Goal: Information Seeking & Learning: Learn about a topic

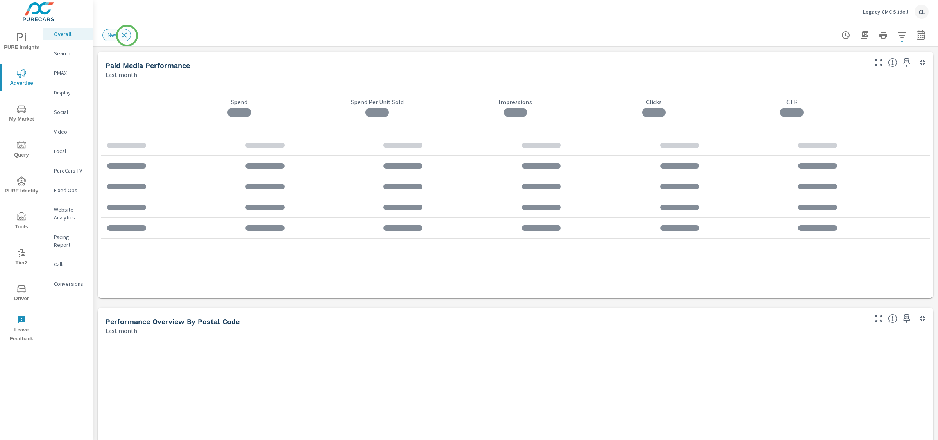
click at [127, 36] on icon at bounding box center [124, 35] width 9 height 9
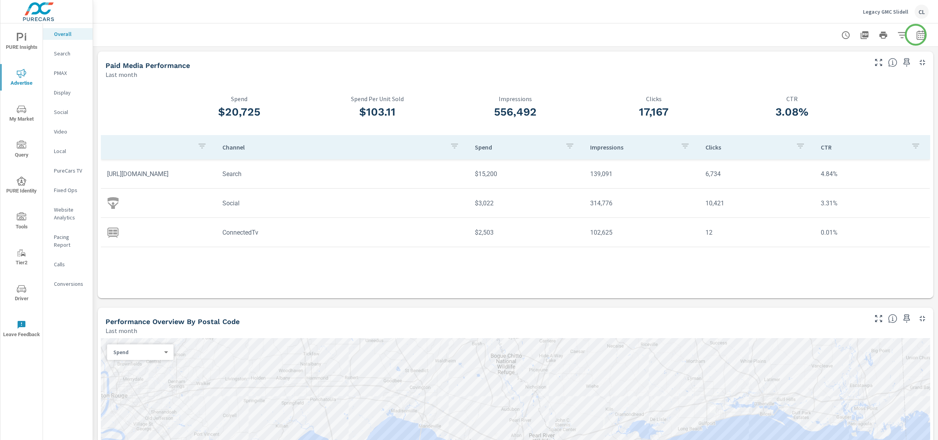
click at [918, 35] on icon "button" at bounding box center [920, 36] width 5 height 3
select select "Last month"
click at [852, 87] on p "+ Add comparison" at bounding box center [859, 87] width 100 height 9
select select "Previous period"
click at [835, 130] on span "Apply" at bounding box center [834, 132] width 32 height 7
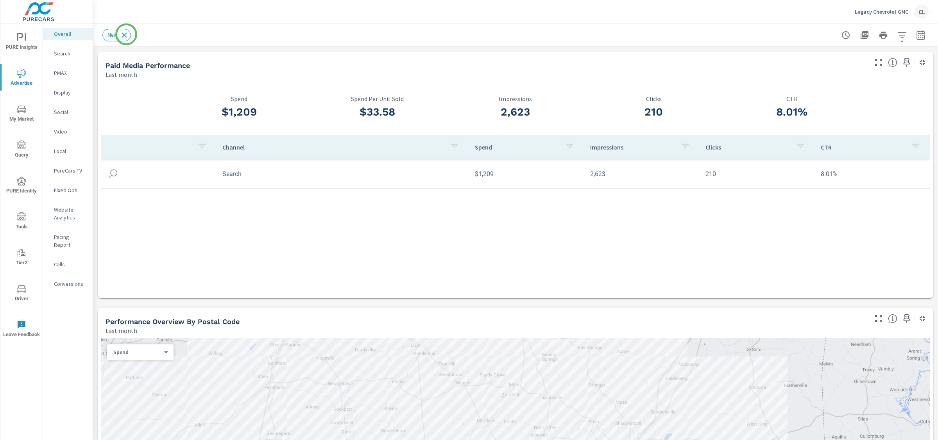
click at [126, 34] on icon at bounding box center [124, 35] width 9 height 9
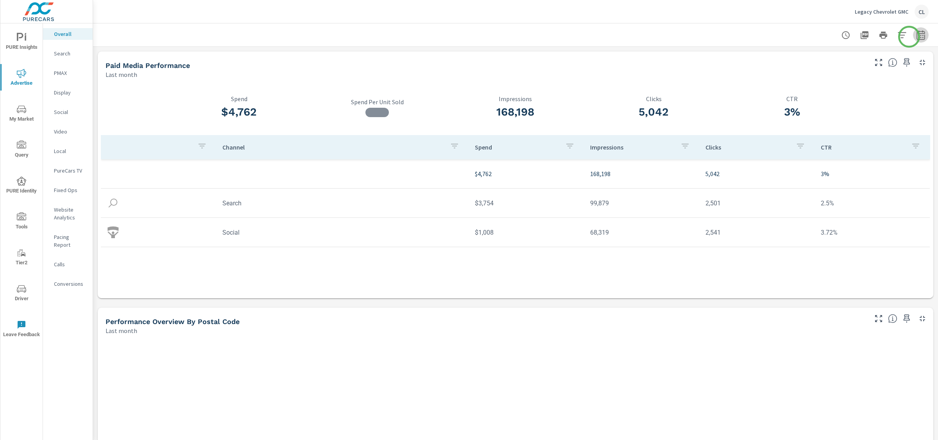
click at [916, 37] on icon "button" at bounding box center [920, 34] width 8 height 9
select select "Last month"
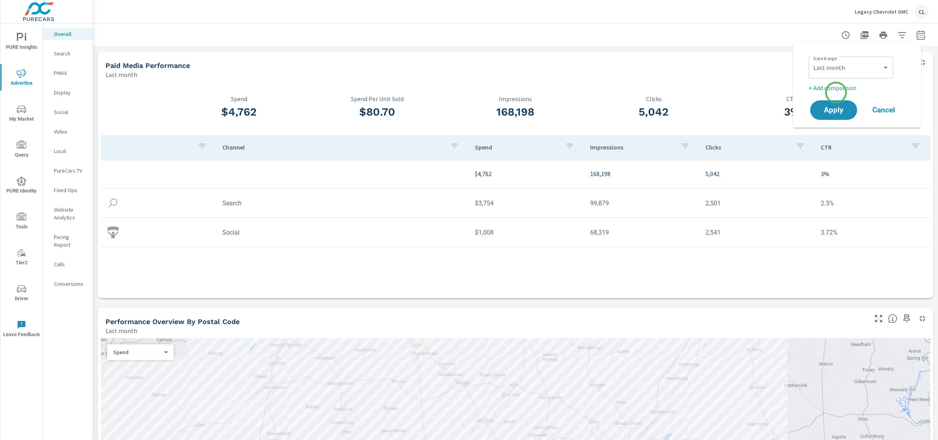
click at [836, 93] on div "Date Range Custom Yesterday Last week Last 7 days Last 14 days Last 30 days Las…" at bounding box center [856, 85] width 109 height 73
click at [836, 90] on p "+ Add comparison" at bounding box center [859, 87] width 100 height 9
select select "Previous period"
click at [831, 131] on span "Apply" at bounding box center [834, 132] width 32 height 7
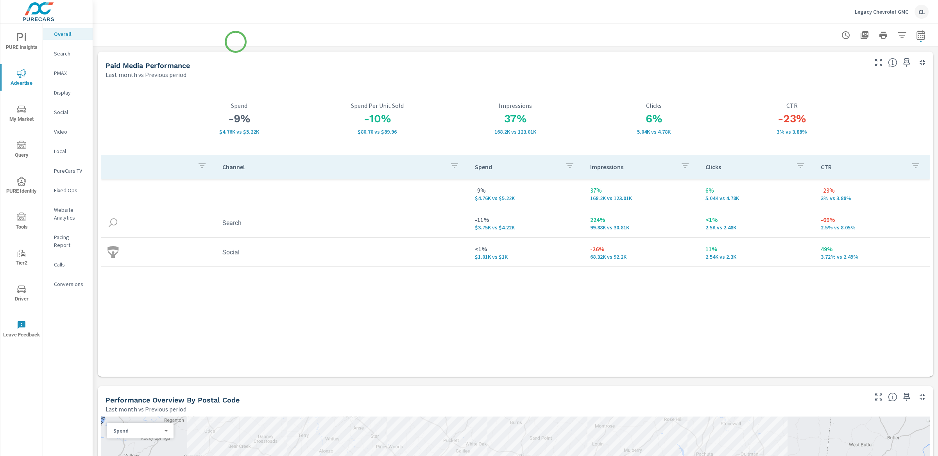
scroll to position [2, 0]
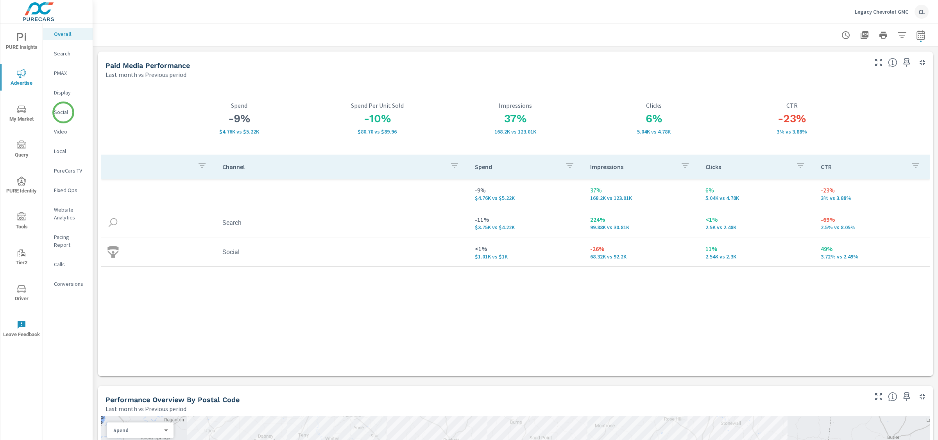
click at [63, 113] on p "Social" at bounding box center [70, 112] width 32 height 8
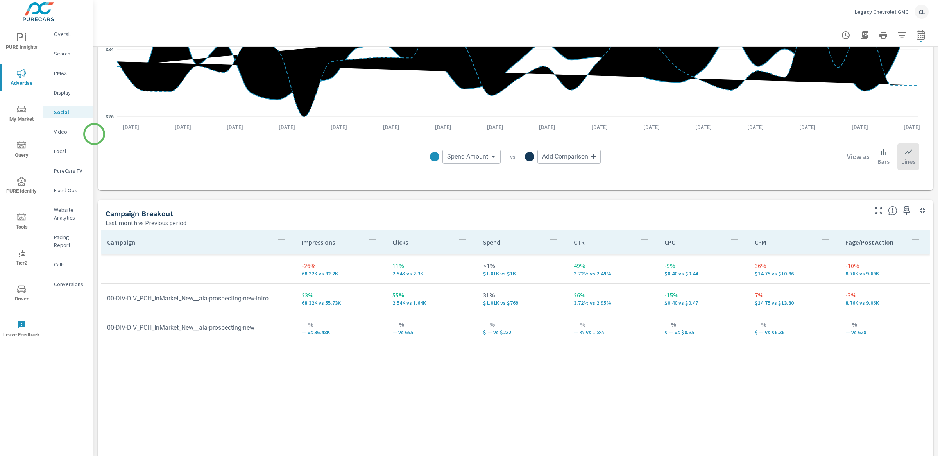
scroll to position [188, 0]
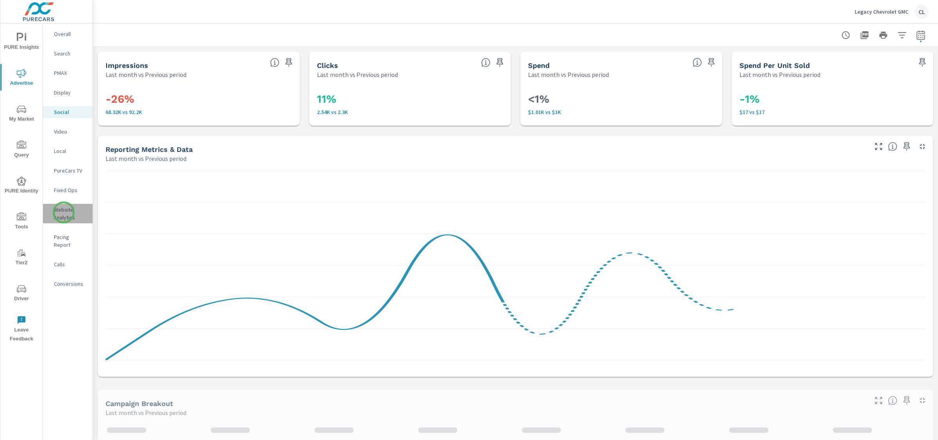
click at [64, 213] on p "Website Analytics" at bounding box center [70, 214] width 32 height 16
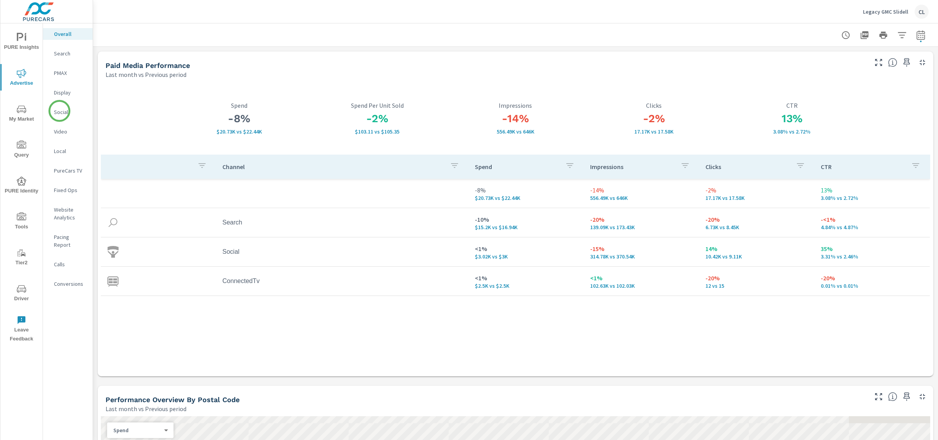
click at [60, 111] on p "Social" at bounding box center [70, 112] width 32 height 8
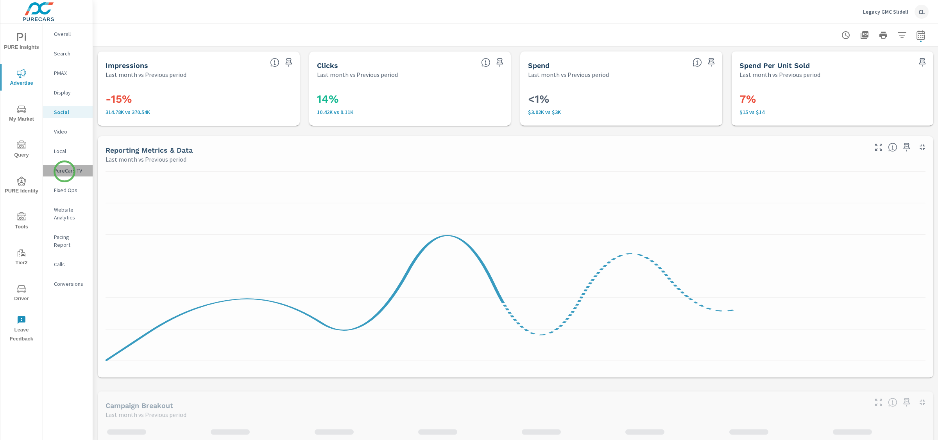
click at [64, 172] on p "PureCars TV" at bounding box center [70, 171] width 32 height 8
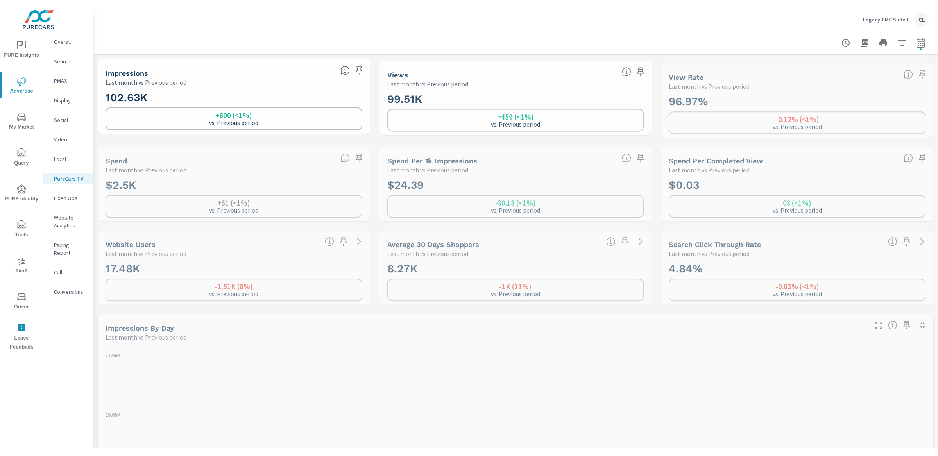
scroll to position [0, 0]
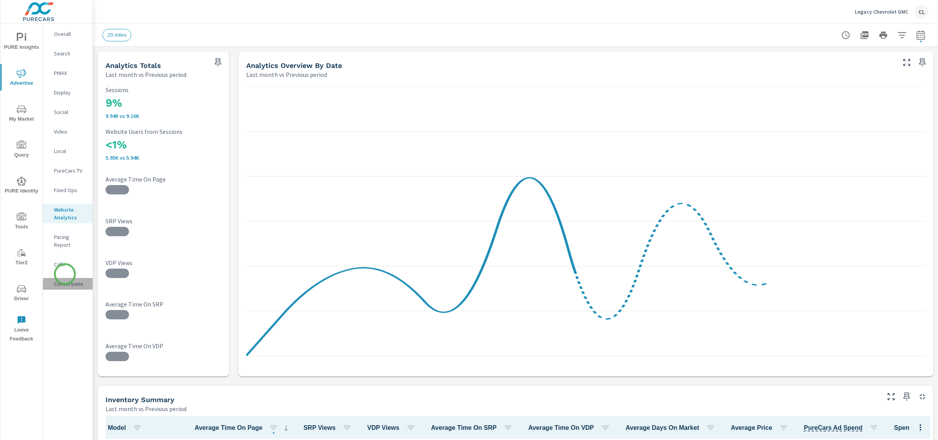
click at [65, 280] on p "Conversions" at bounding box center [70, 284] width 32 height 8
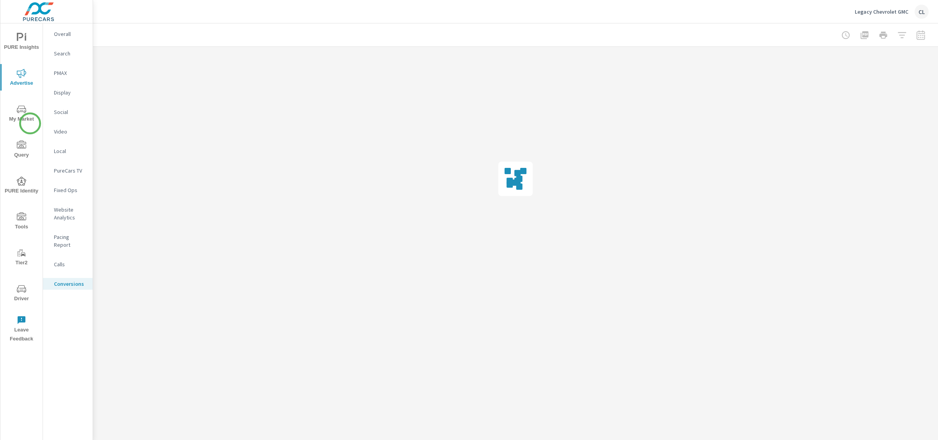
click at [22, 112] on icon "nav menu" at bounding box center [21, 109] width 9 height 9
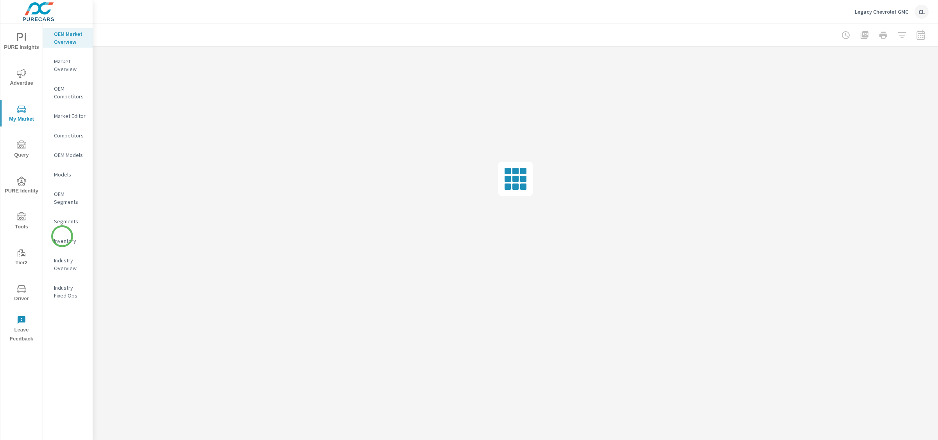
click at [63, 239] on p "Inventory" at bounding box center [70, 241] width 32 height 8
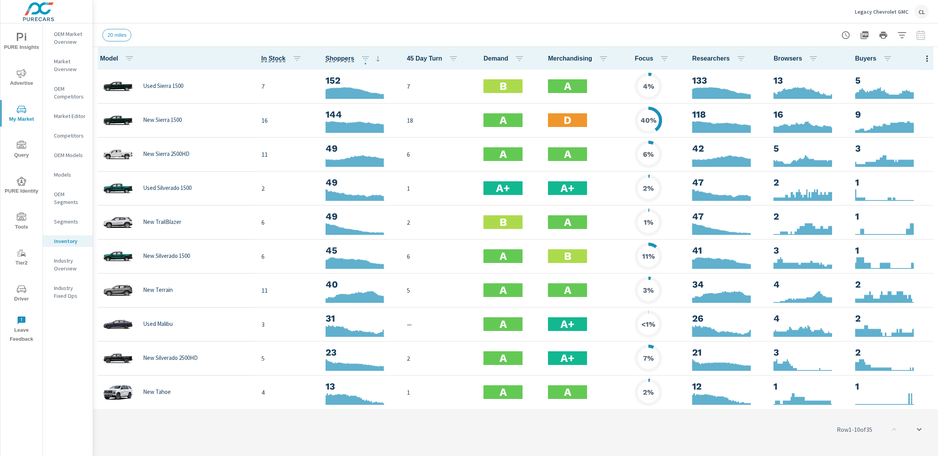
scroll to position [0, 0]
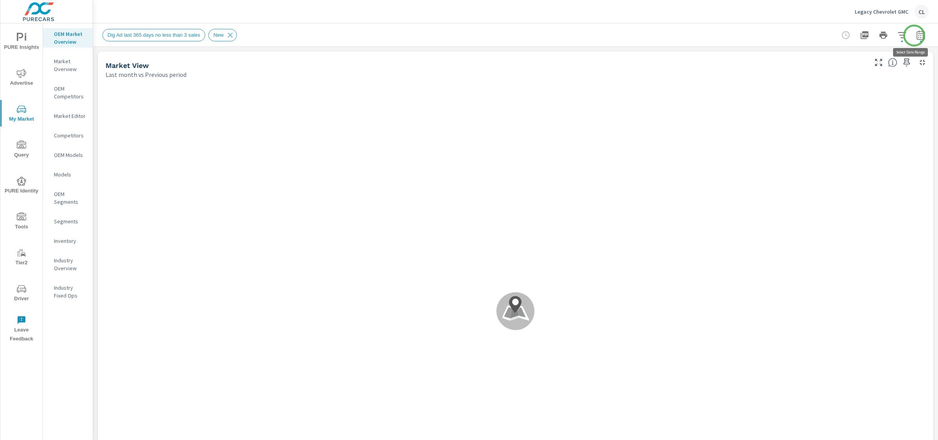
click at [916, 36] on icon "button" at bounding box center [920, 34] width 9 height 9
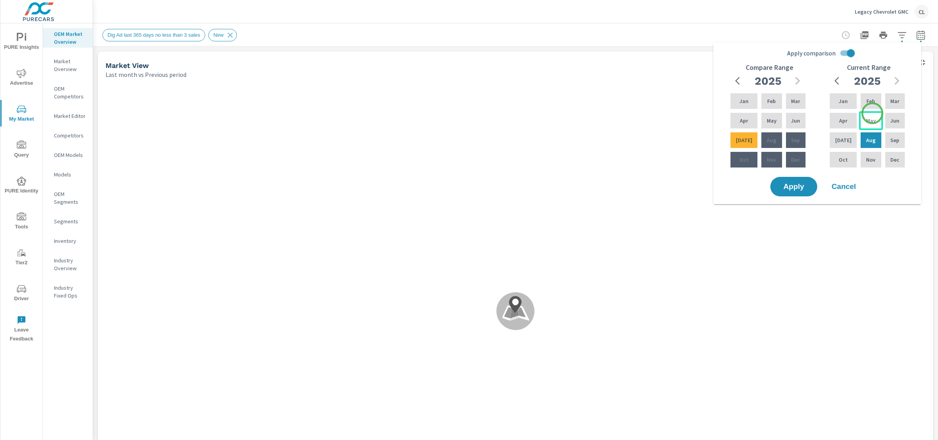
drag, startPoint x: 872, startPoint y: 113, endPoint x: 864, endPoint y: 123, distance: 13.0
click at [872, 113] on div "May" at bounding box center [870, 120] width 23 height 19
click at [847, 136] on div "[DATE]" at bounding box center [843, 140] width 30 height 19
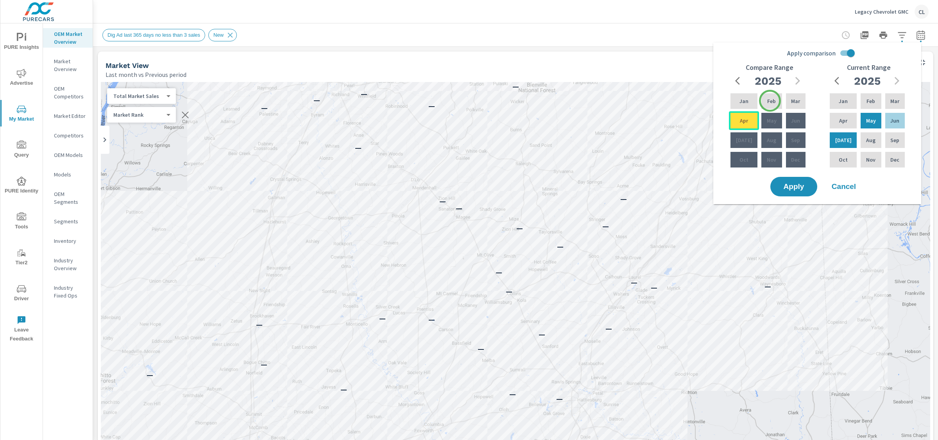
drag, startPoint x: 770, startPoint y: 101, endPoint x: 748, endPoint y: 121, distance: 29.9
click at [770, 101] on p "Feb" at bounding box center [771, 101] width 9 height 8
click at [744, 125] on div "Apr" at bounding box center [744, 120] width 30 height 19
click at [790, 183] on span "Apply" at bounding box center [794, 186] width 32 height 7
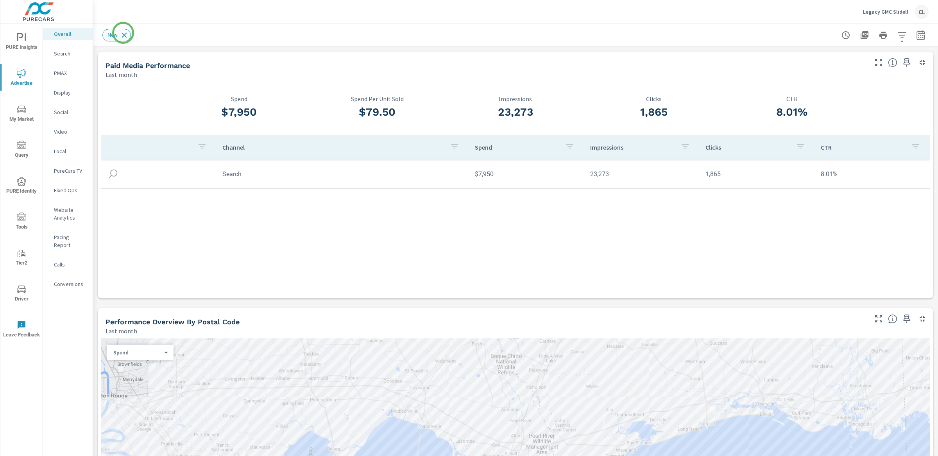
click at [123, 33] on icon at bounding box center [124, 35] width 9 height 9
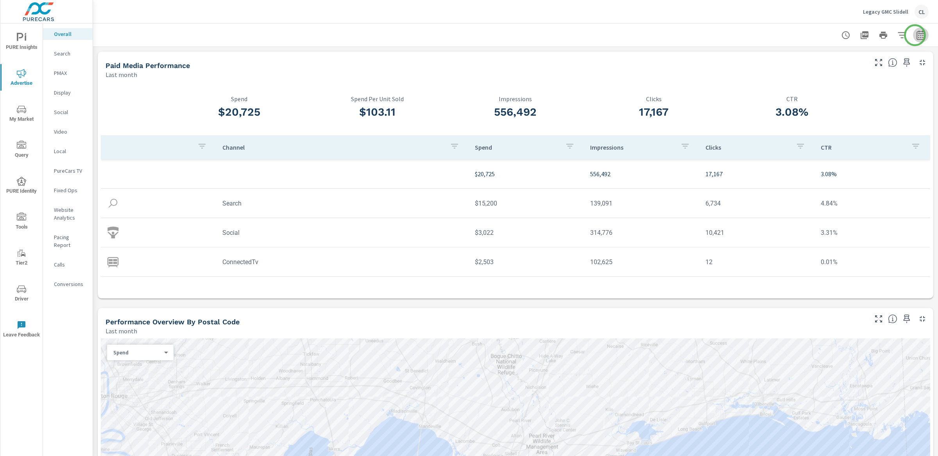
click at [811, 35] on icon "button" at bounding box center [920, 36] width 5 height 3
select select "Last month"
click at [811, 90] on p "+ Add comparison" at bounding box center [859, 87] width 100 height 9
select select "Previous period"
click at [811, 133] on span "Apply" at bounding box center [834, 132] width 32 height 7
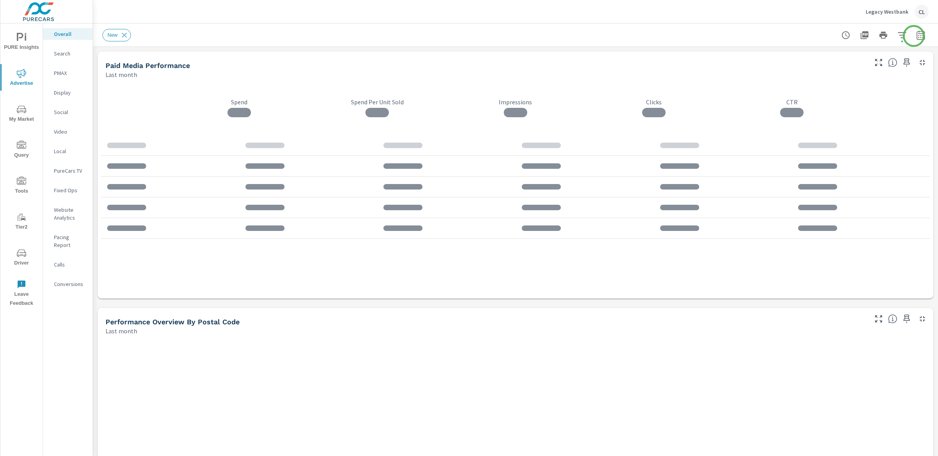
click at [820, 35] on icon "button" at bounding box center [920, 36] width 5 height 3
select select "Last month"
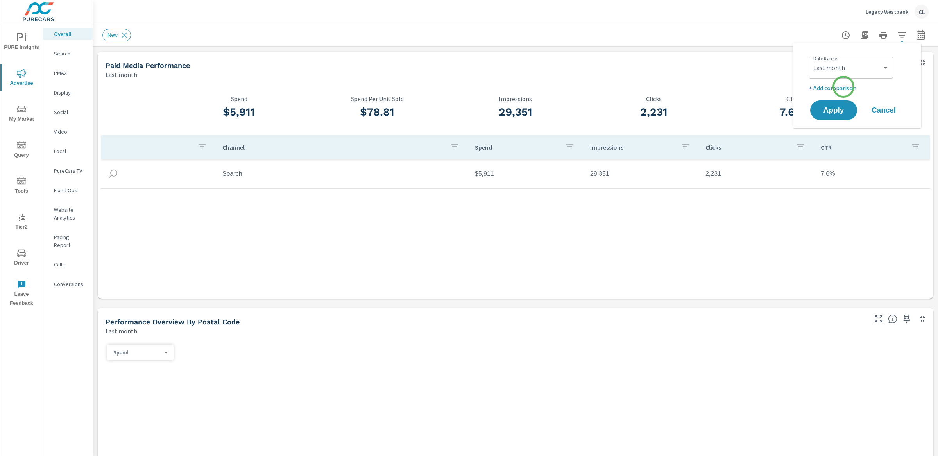
click at [820, 88] on p "+ Add comparison" at bounding box center [859, 87] width 100 height 9
select select "Previous period"
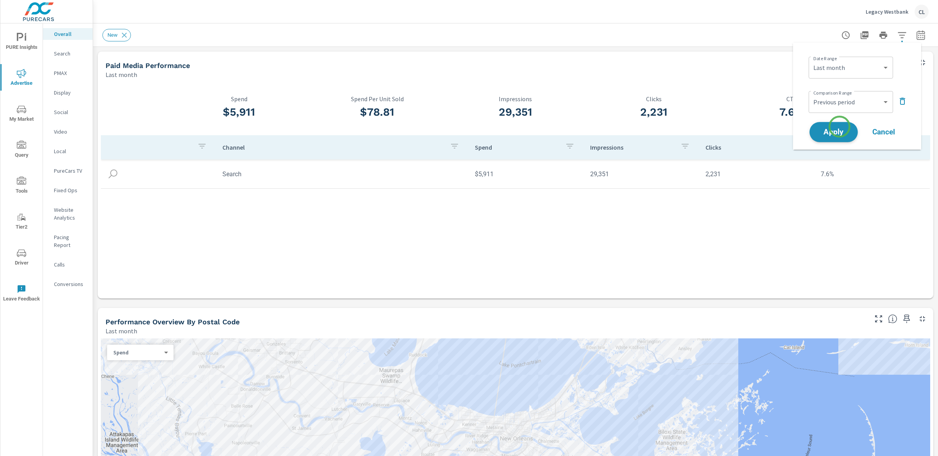
click at [820, 127] on button "Apply" at bounding box center [833, 132] width 48 height 20
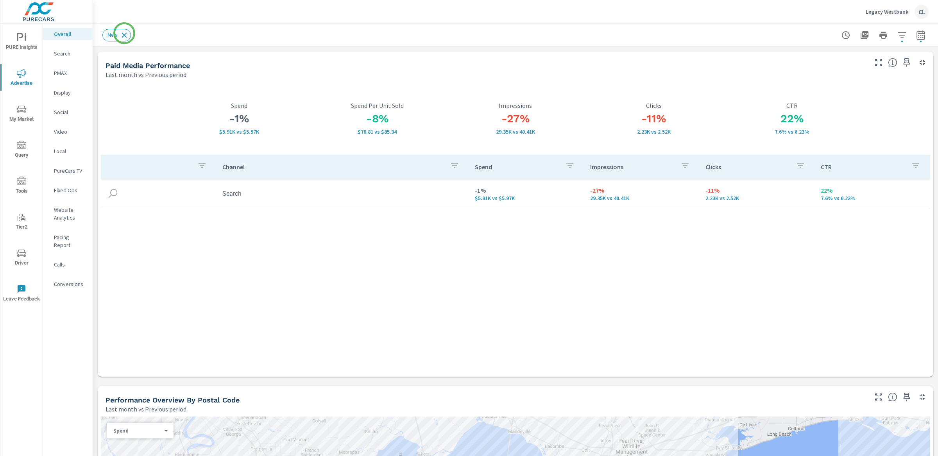
click at [124, 33] on icon at bounding box center [124, 35] width 9 height 9
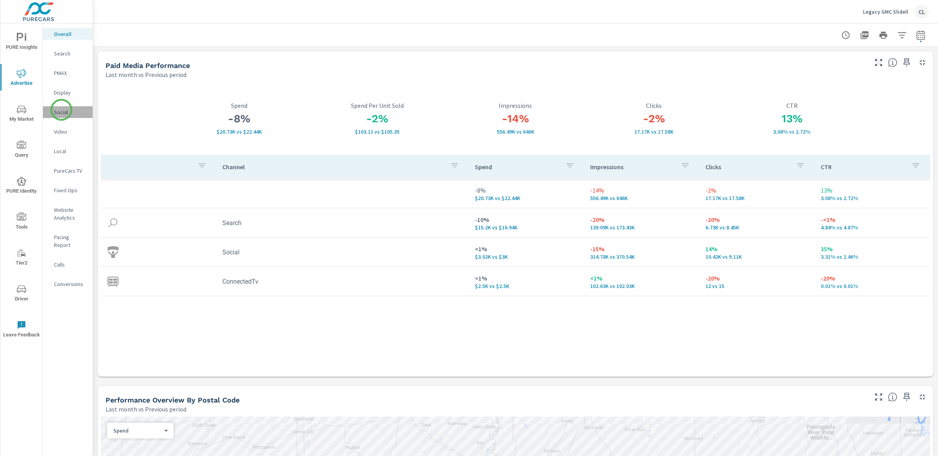
click at [61, 110] on p "Social" at bounding box center [70, 112] width 32 height 8
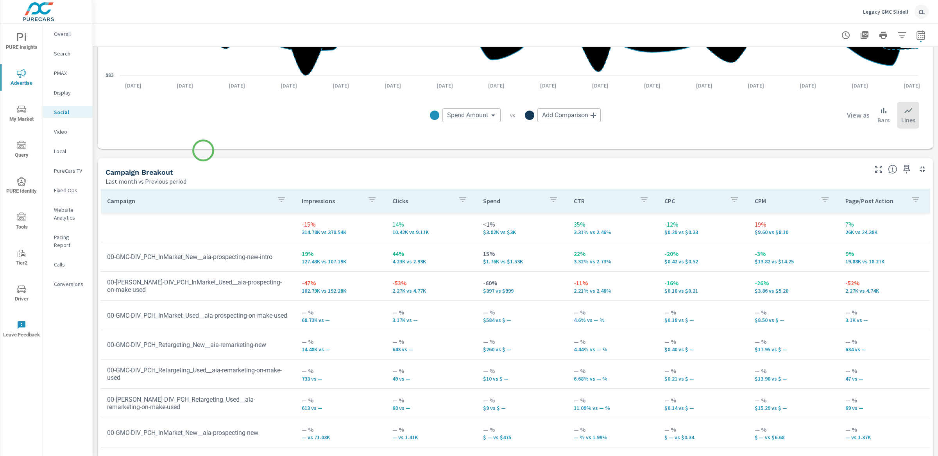
scroll to position [256, 0]
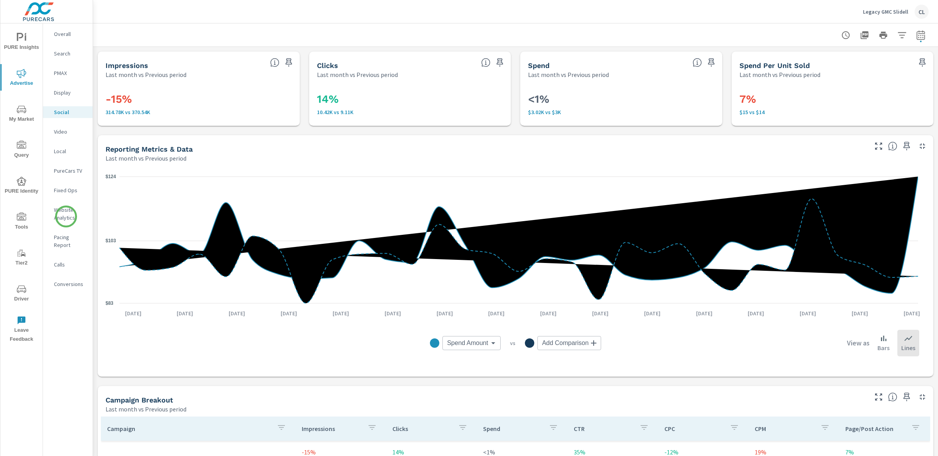
click at [66, 217] on p "Website Analytics" at bounding box center [70, 214] width 32 height 16
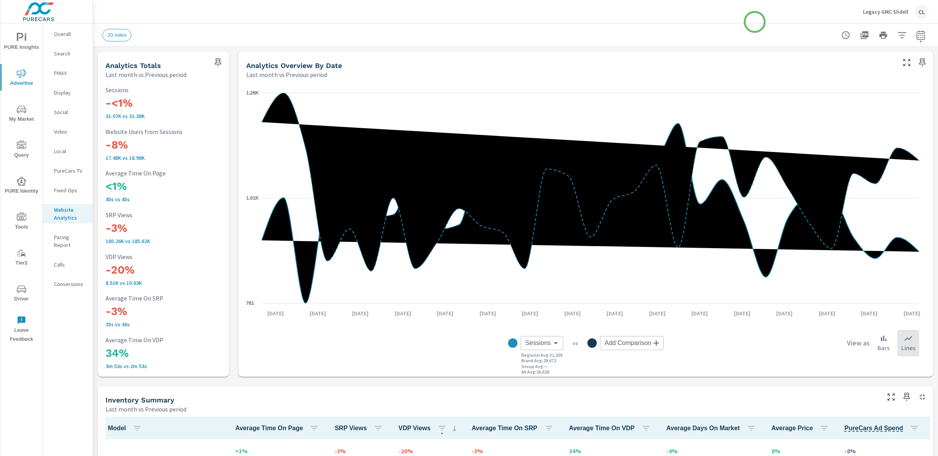
scroll to position [0, 0]
click at [897, 34] on icon "button" at bounding box center [901, 34] width 9 height 9
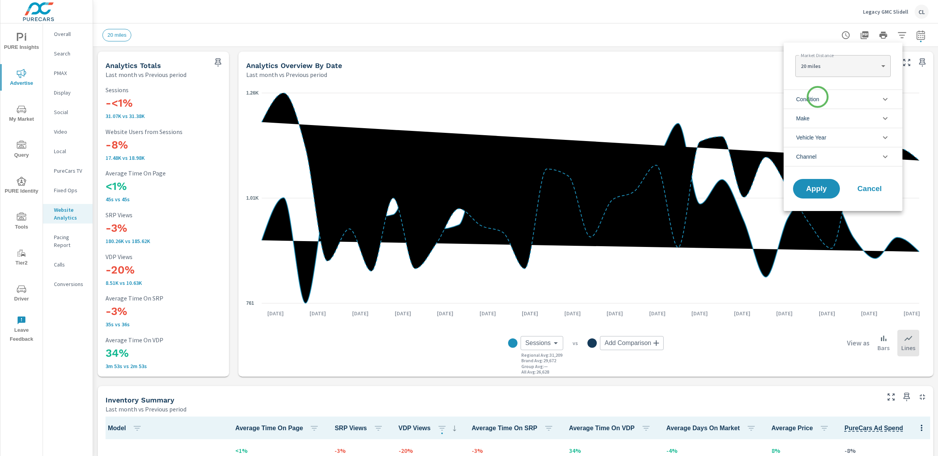
click at [818, 97] on span "Condition" at bounding box center [807, 99] width 23 height 19
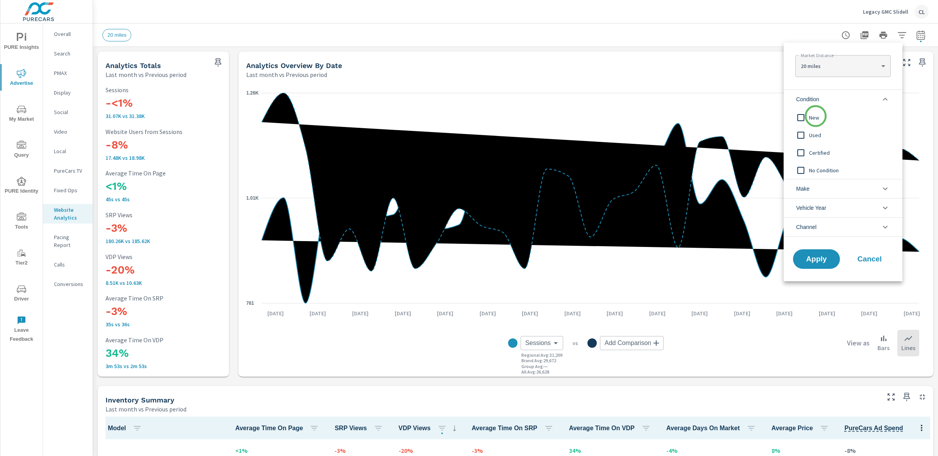
click at [816, 116] on span "New" at bounding box center [852, 117] width 86 height 9
click at [813, 188] on li "Make" at bounding box center [843, 188] width 119 height 19
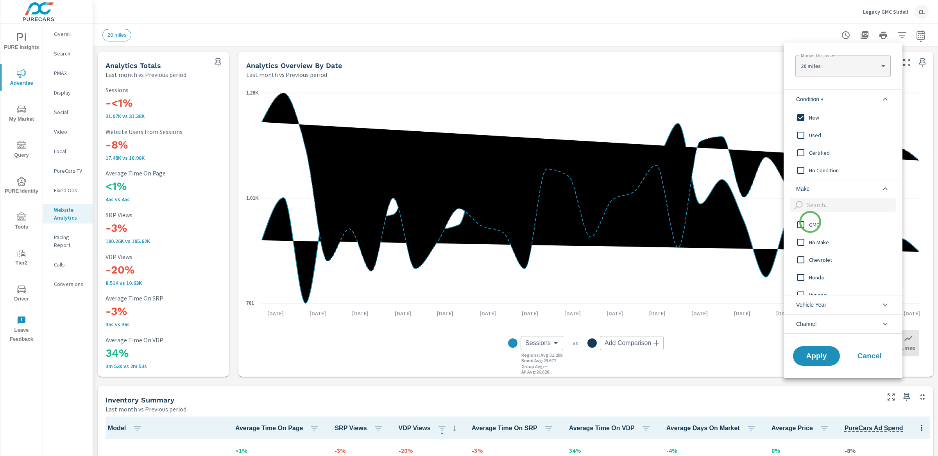
click at [811, 223] on span "GMC" at bounding box center [852, 224] width 86 height 9
click at [817, 356] on span "Apply" at bounding box center [816, 355] width 32 height 7
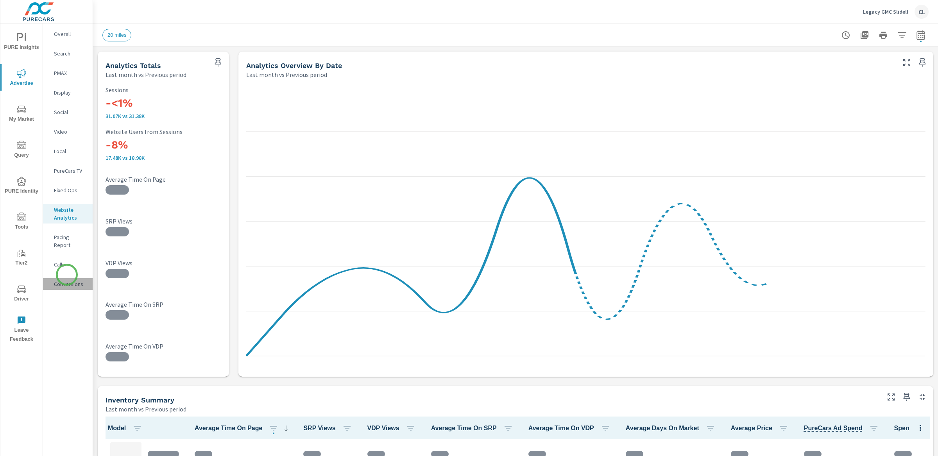
click at [67, 280] on p "Conversions" at bounding box center [70, 284] width 32 height 8
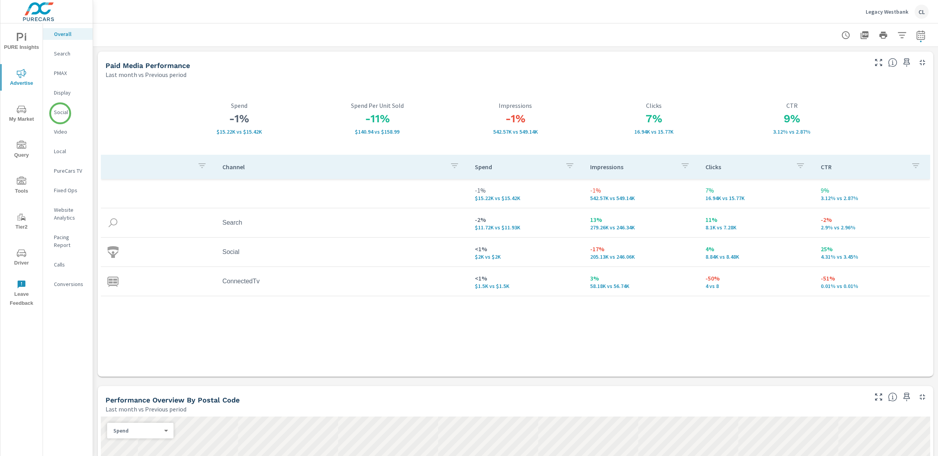
click at [60, 113] on p "Social" at bounding box center [70, 112] width 32 height 8
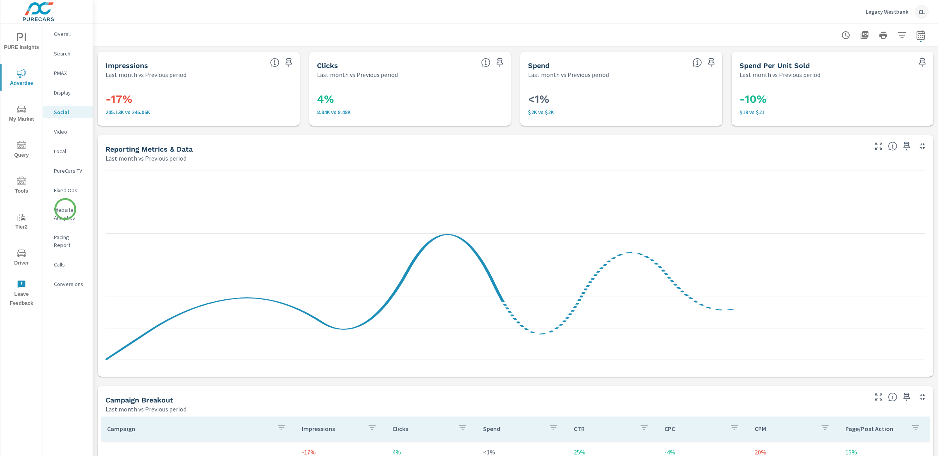
click at [65, 209] on p "Website Analytics" at bounding box center [70, 214] width 32 height 16
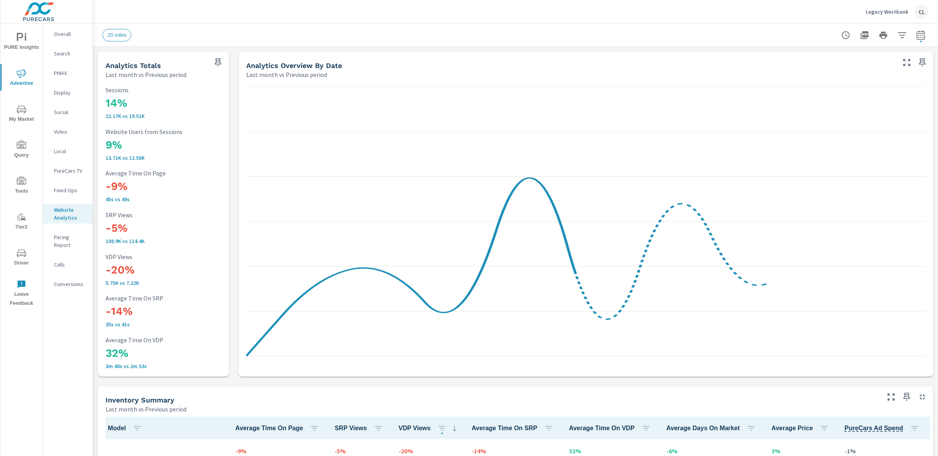
scroll to position [0, 0]
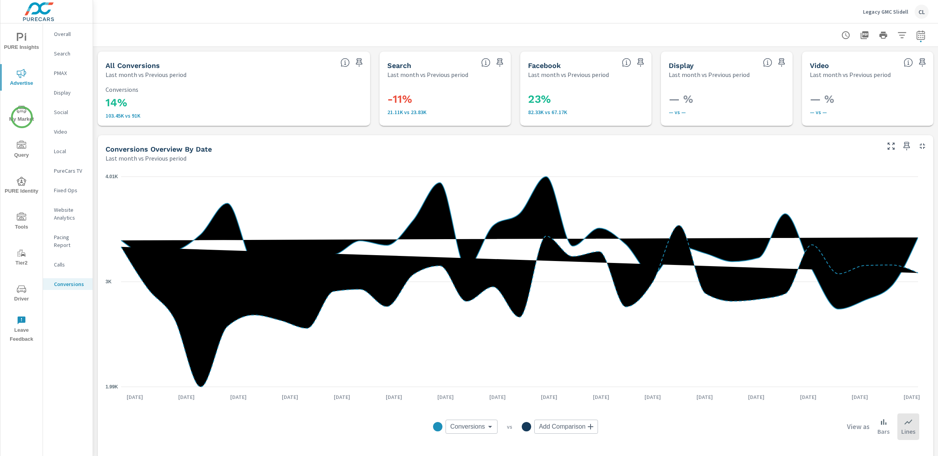
click at [22, 117] on span "My Market" at bounding box center [22, 114] width 38 height 19
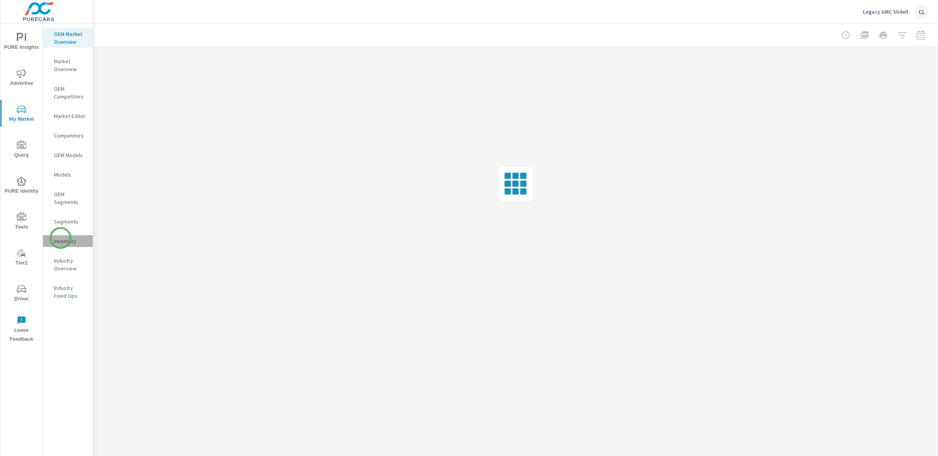
click at [61, 238] on p "Inventory" at bounding box center [70, 241] width 32 height 8
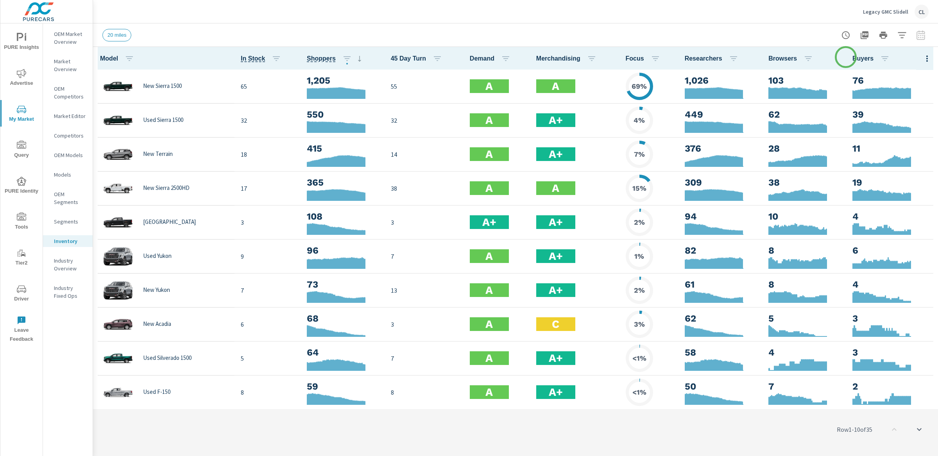
scroll to position [0, 0]
click at [900, 32] on icon "button" at bounding box center [902, 35] width 8 height 6
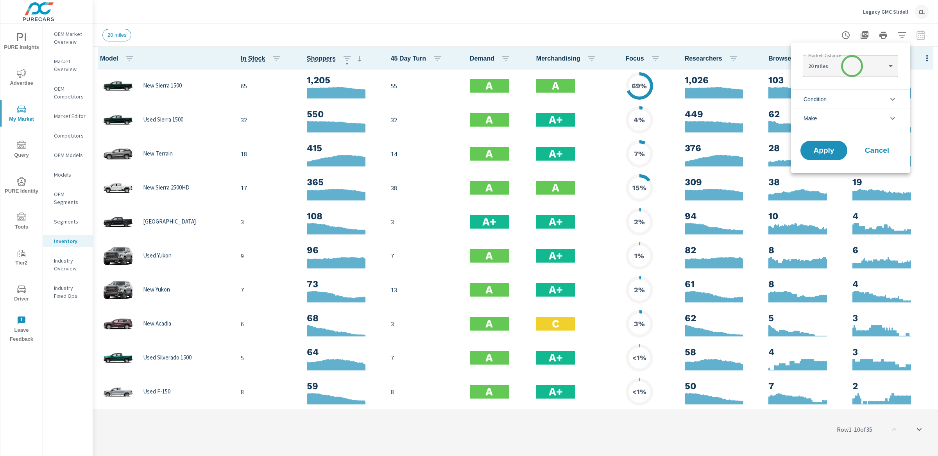
click at [847, 68] on body "PURE Insights Advertise My Market Query PURE Identity Tools Tier2 Driver Leave …" at bounding box center [469, 228] width 938 height 456
click at [903, 127] on div at bounding box center [469, 228] width 938 height 456
click at [835, 102] on li "Condition" at bounding box center [850, 98] width 119 height 19
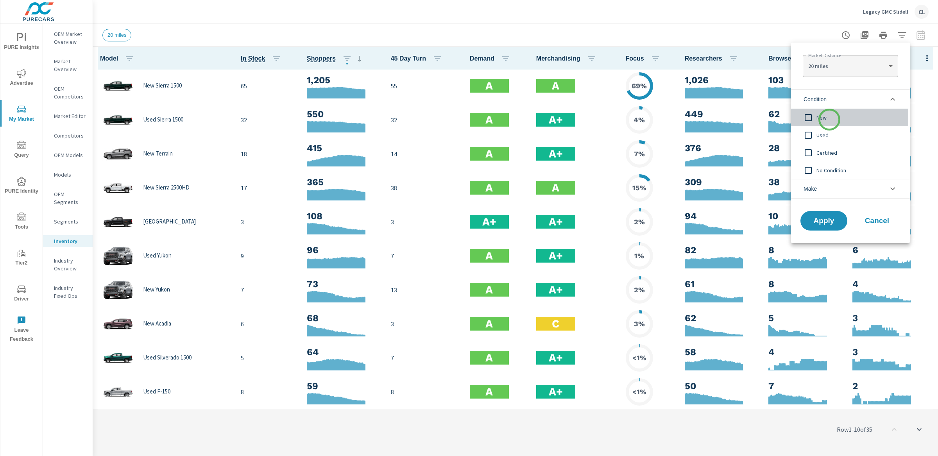
click at [829, 120] on span "New" at bounding box center [859, 117] width 86 height 9
click at [829, 191] on li "Make" at bounding box center [850, 189] width 119 height 20
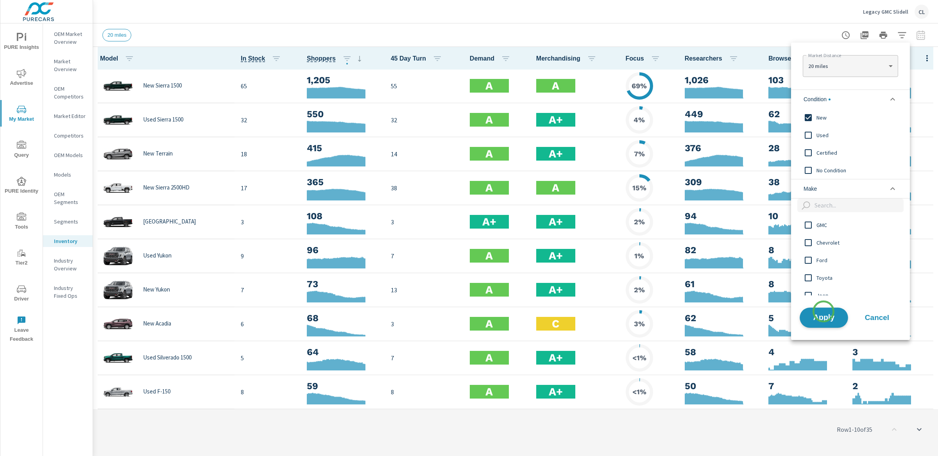
click at [820, 324] on button "Apply" at bounding box center [824, 318] width 48 height 20
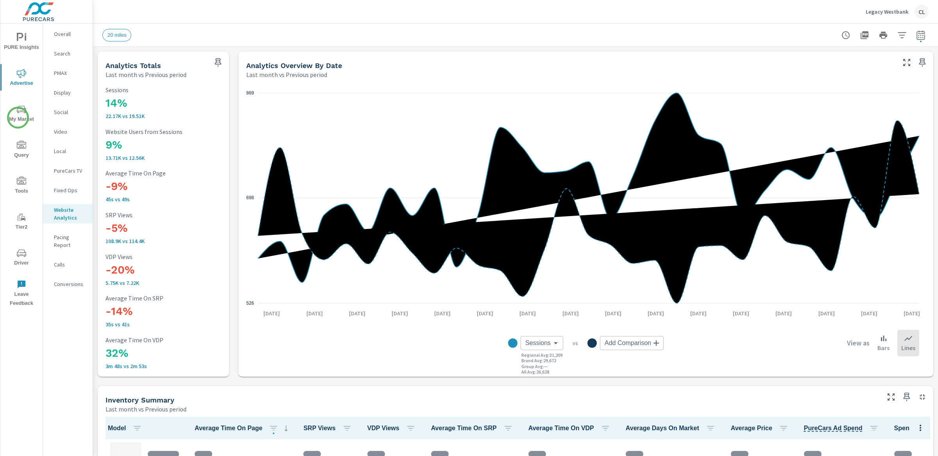
click at [18, 116] on span "My Market" at bounding box center [22, 114] width 38 height 19
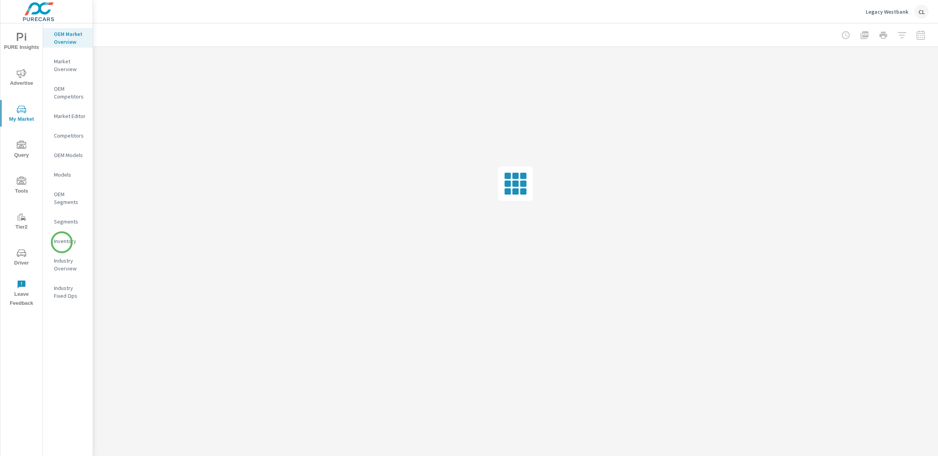
click at [63, 244] on p "Inventory" at bounding box center [70, 241] width 32 height 8
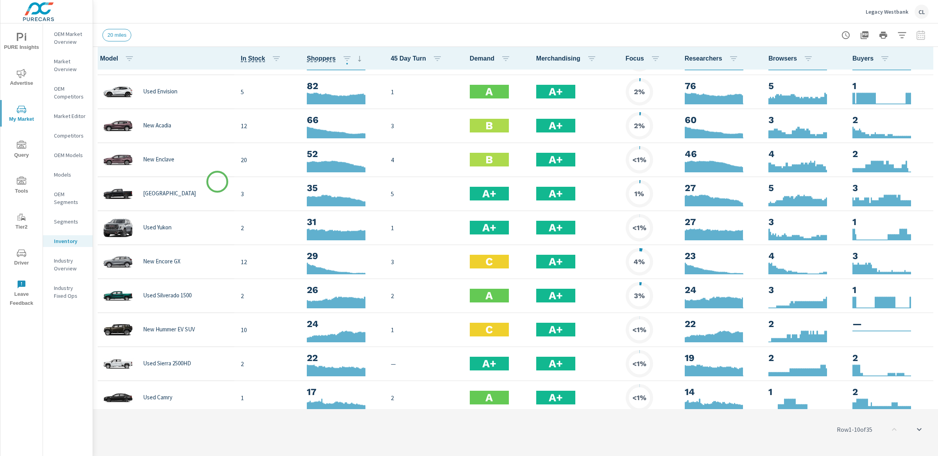
scroll to position [237, 0]
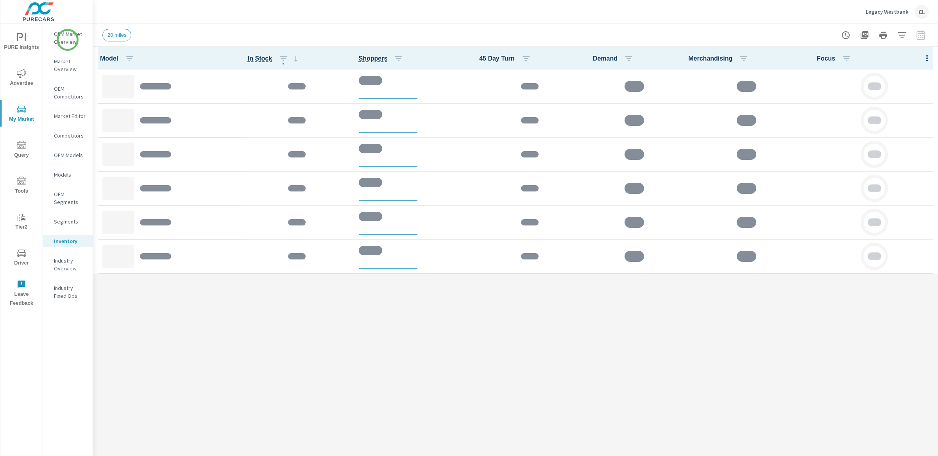
click at [68, 39] on p "OEM Market Overview" at bounding box center [70, 38] width 32 height 16
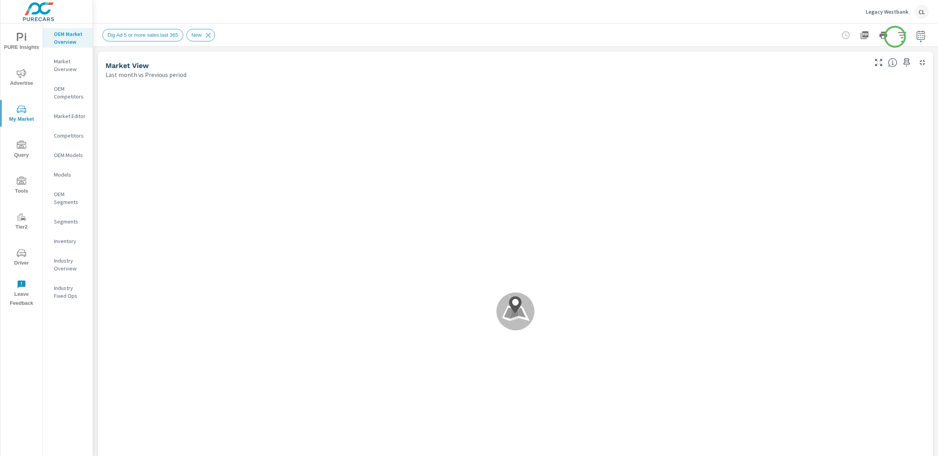
click at [897, 37] on icon "button" at bounding box center [901, 34] width 9 height 9
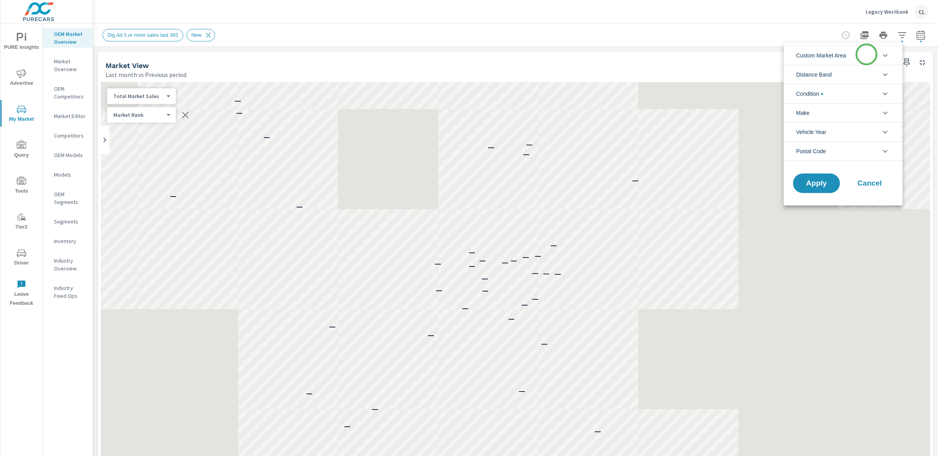
click at [866, 54] on li "Custom Market Area" at bounding box center [843, 55] width 119 height 19
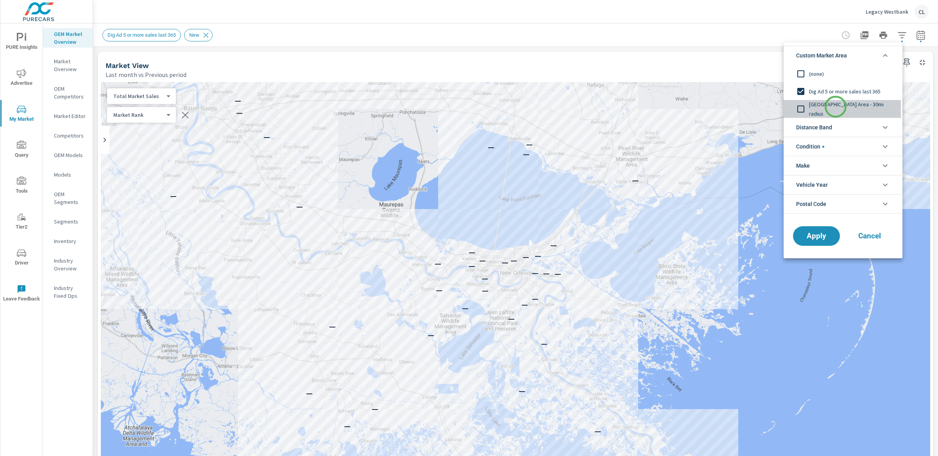
click at [836, 107] on span "[GEOGRAPHIC_DATA] Area - 30mi radius" at bounding box center [852, 109] width 86 height 19
click at [812, 75] on span "(none)" at bounding box center [852, 73] width 86 height 9
click at [821, 141] on span "Condition" at bounding box center [810, 146] width 28 height 19
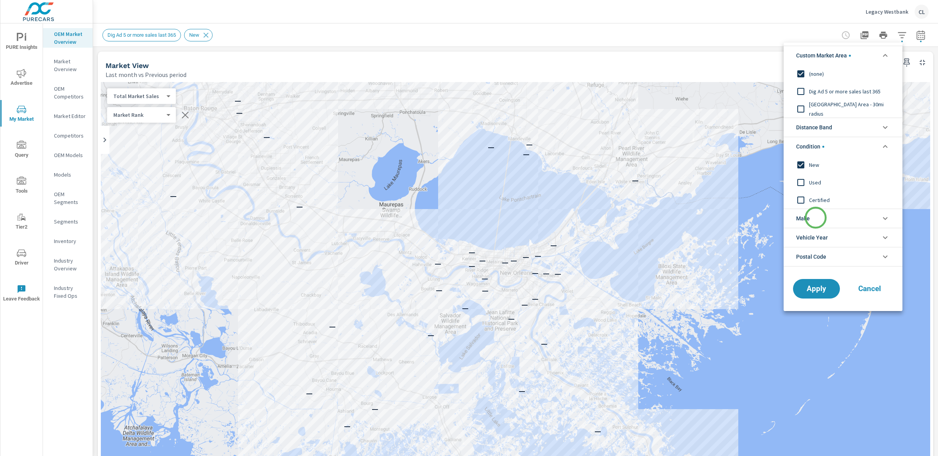
click at [816, 218] on li "Make" at bounding box center [843, 218] width 119 height 19
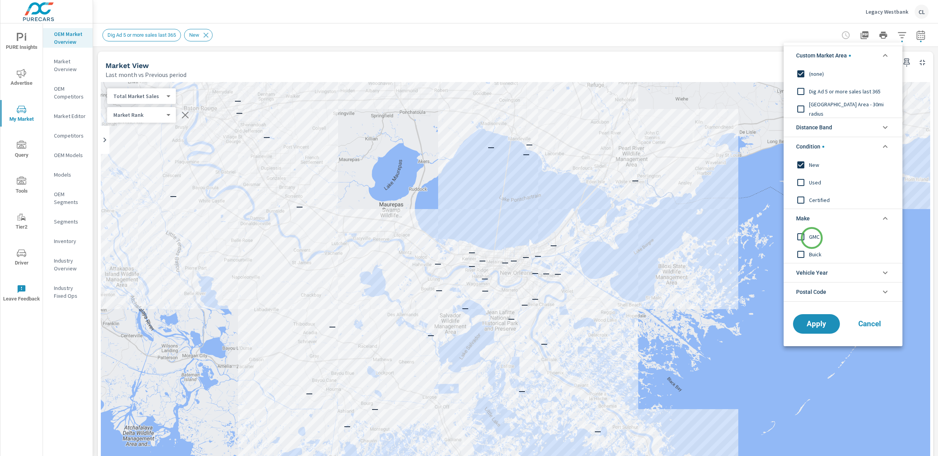
click at [811, 237] on span "GMC" at bounding box center [852, 236] width 86 height 9
click at [817, 322] on span "Apply" at bounding box center [816, 323] width 32 height 7
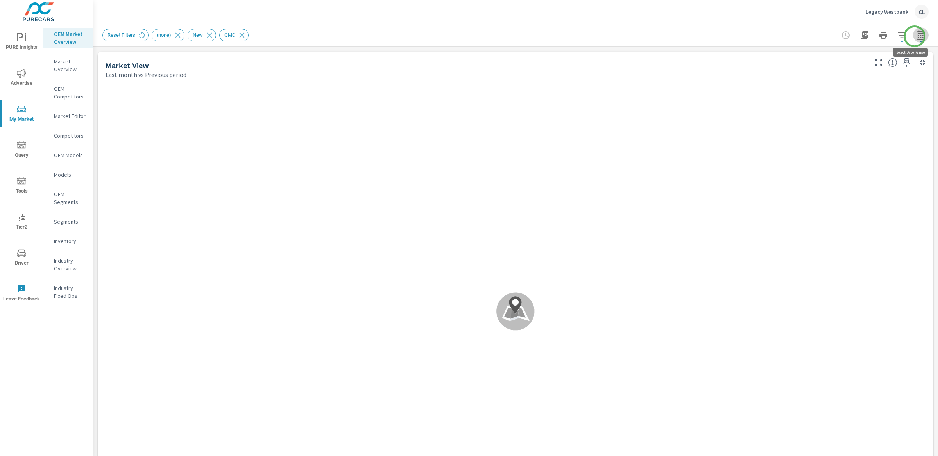
click at [916, 36] on icon "button" at bounding box center [920, 34] width 9 height 9
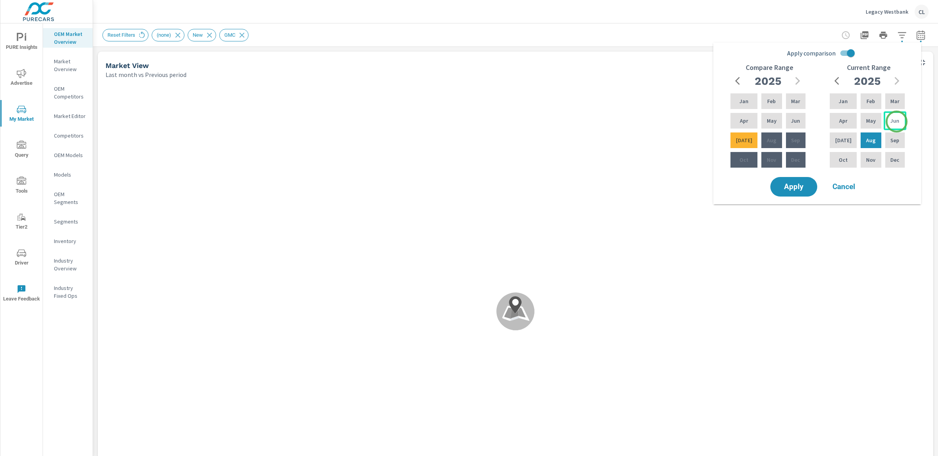
click at [897, 122] on p "Jun" at bounding box center [894, 121] width 9 height 8
click at [866, 140] on p "Aug" at bounding box center [870, 140] width 9 height 8
click at [789, 102] on div "Mar" at bounding box center [795, 101] width 23 height 19
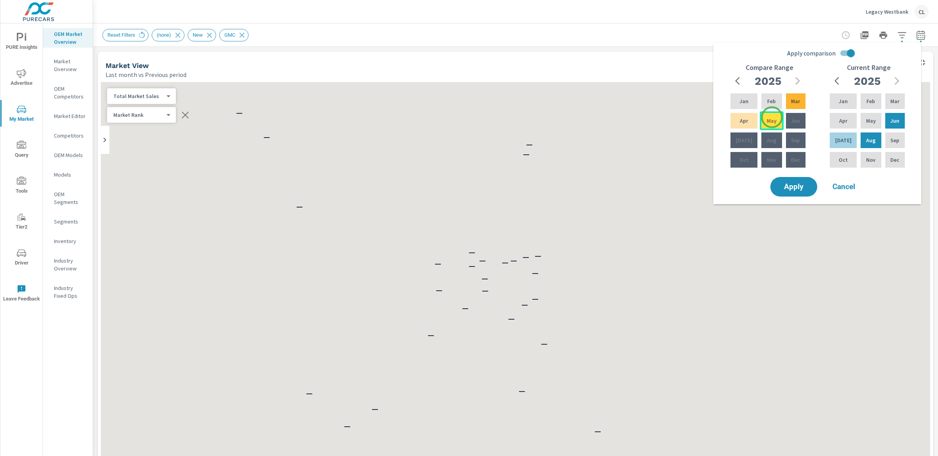
click at [772, 118] on p "May" at bounding box center [772, 121] width 10 height 8
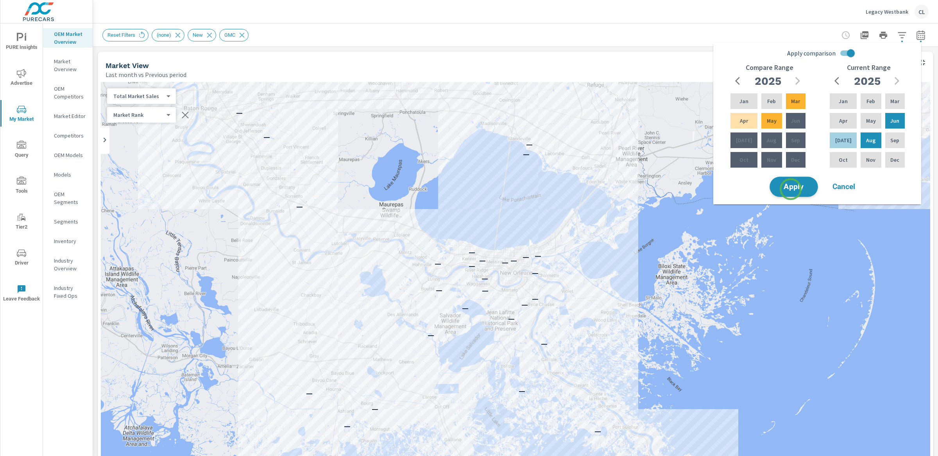
click at [791, 189] on span "Apply" at bounding box center [794, 186] width 32 height 7
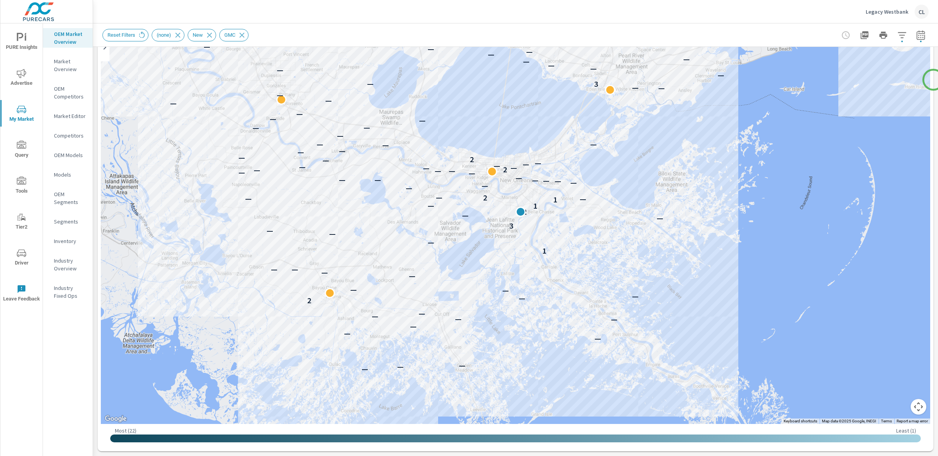
scroll to position [97, 0]
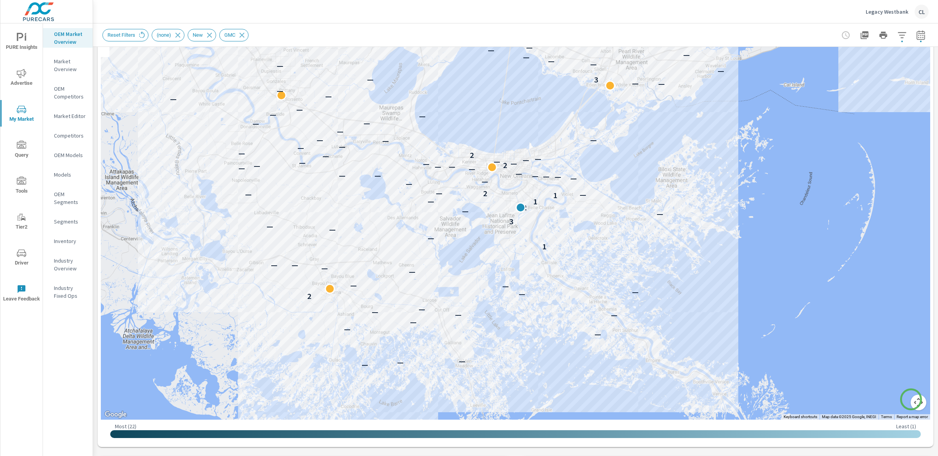
click at [911, 399] on button "Map camera controls" at bounding box center [919, 403] width 16 height 16
click at [895, 365] on button "Zoom in" at bounding box center [899, 364] width 16 height 16
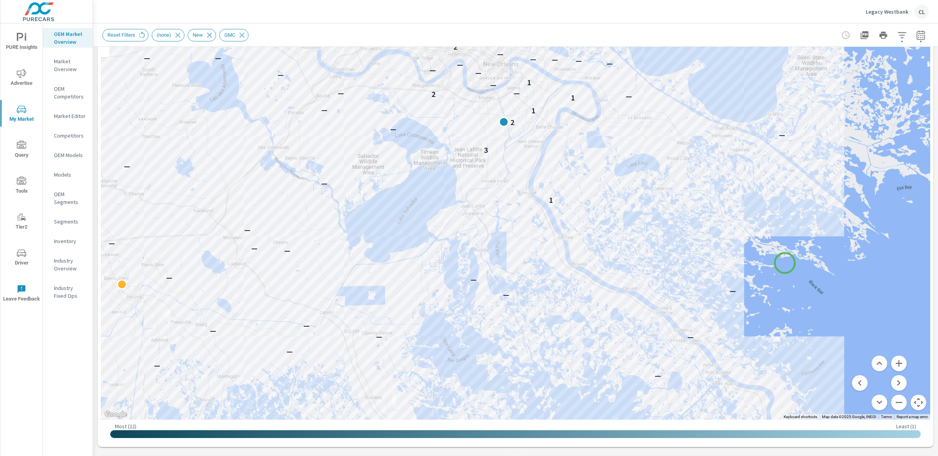
drag, startPoint x: 798, startPoint y: 322, endPoint x: 785, endPoint y: 263, distance: 60.2
click at [785, 263] on div "— — — — — — — — — — 2 — — — — — — — — — — 1 — — — 3 — — 2 1 — 1 — — 2 — — — 1 —…" at bounding box center [874, 328] width 750 height 422
click at [892, 404] on button "Zoom out" at bounding box center [899, 403] width 16 height 16
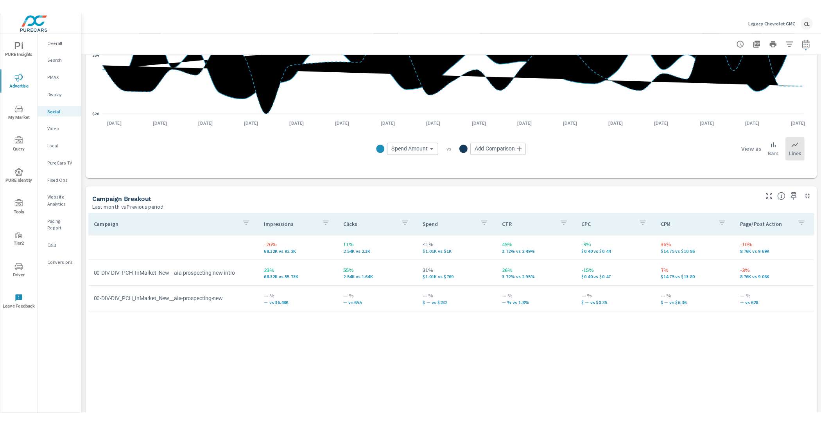
scroll to position [188, 0]
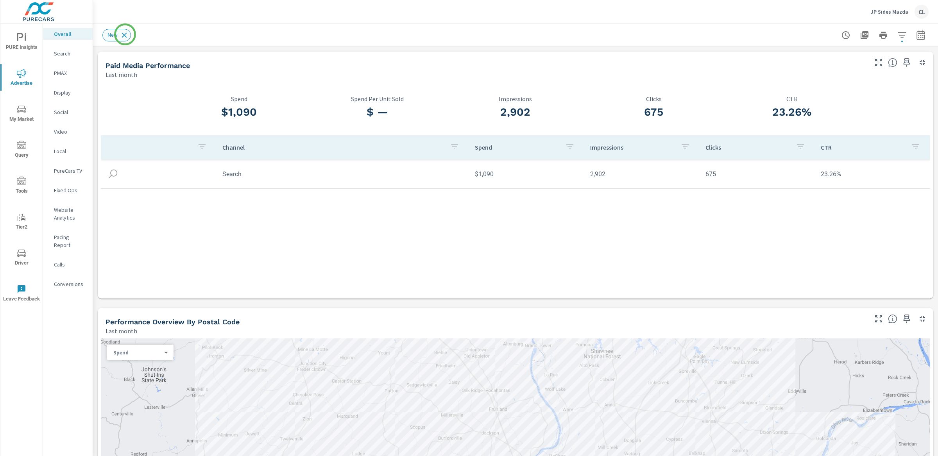
click at [125, 34] on icon at bounding box center [124, 34] width 5 height 5
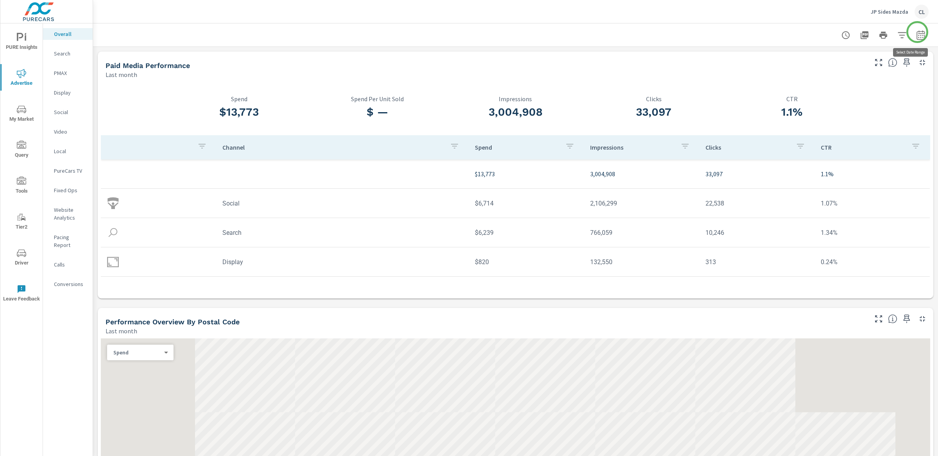
click at [917, 32] on icon "button" at bounding box center [920, 34] width 9 height 9
select select "Last month"
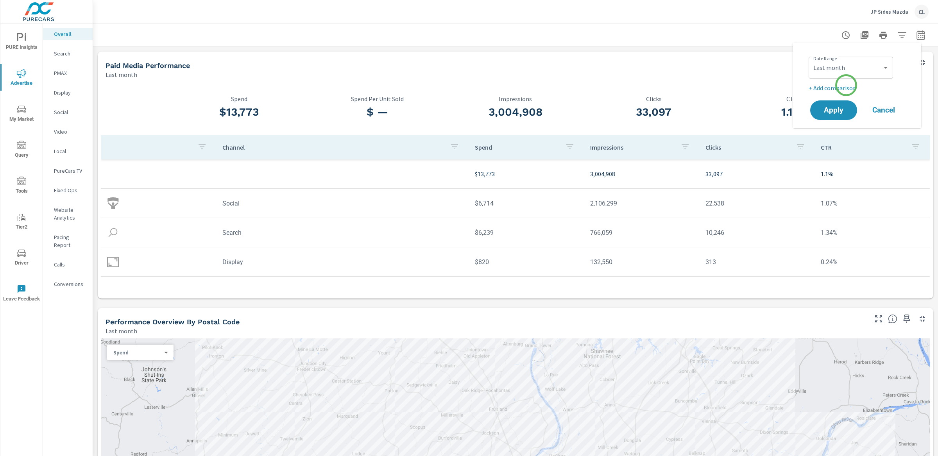
click at [846, 85] on p "+ Add comparison" at bounding box center [859, 87] width 100 height 9
select select "Previous period"
click at [849, 68] on select "Custom [DATE] Last week Last 7 days Last 14 days Last 30 days Last 45 days Last…" at bounding box center [851, 68] width 78 height 16
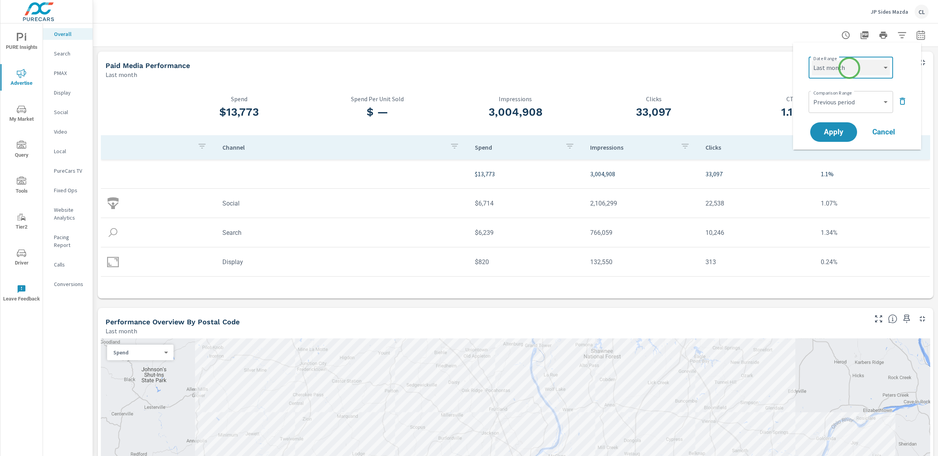
click at [812, 60] on select "Custom [DATE] Last week Last 7 days Last 14 days Last 30 days Last 45 days Last…" at bounding box center [851, 68] width 78 height 16
select select "Last 30 days"
click at [839, 129] on span "Apply" at bounding box center [834, 132] width 32 height 7
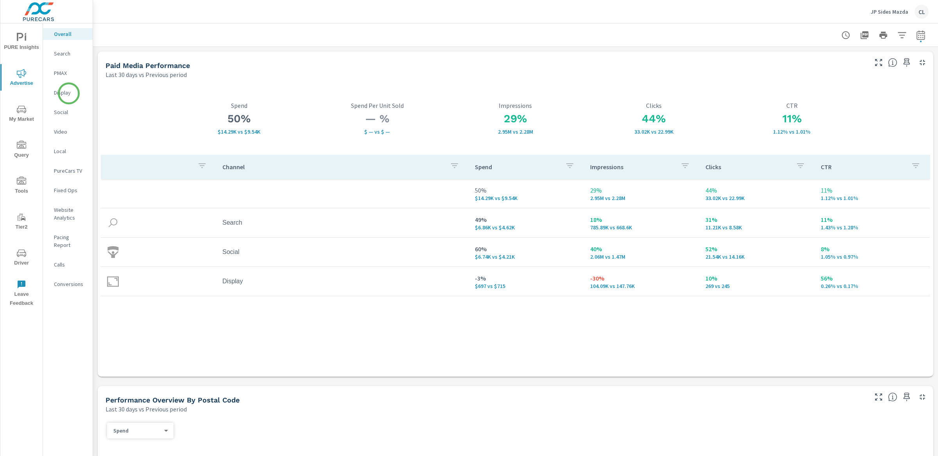
click at [68, 94] on p "Display" at bounding box center [70, 93] width 32 height 8
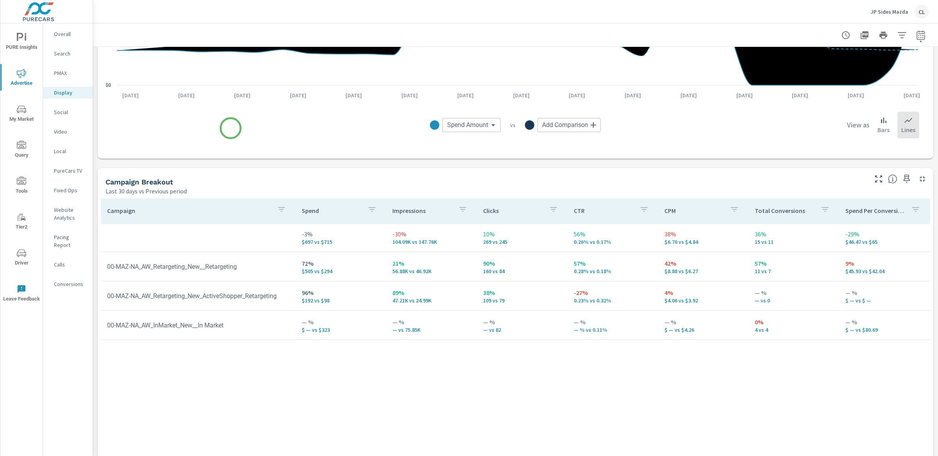
scroll to position [220, 0]
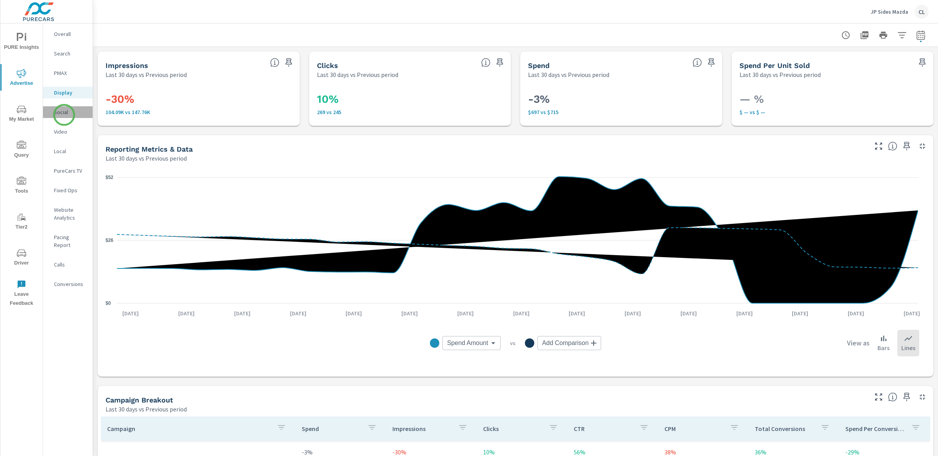
click at [64, 115] on p "Social" at bounding box center [70, 112] width 32 height 8
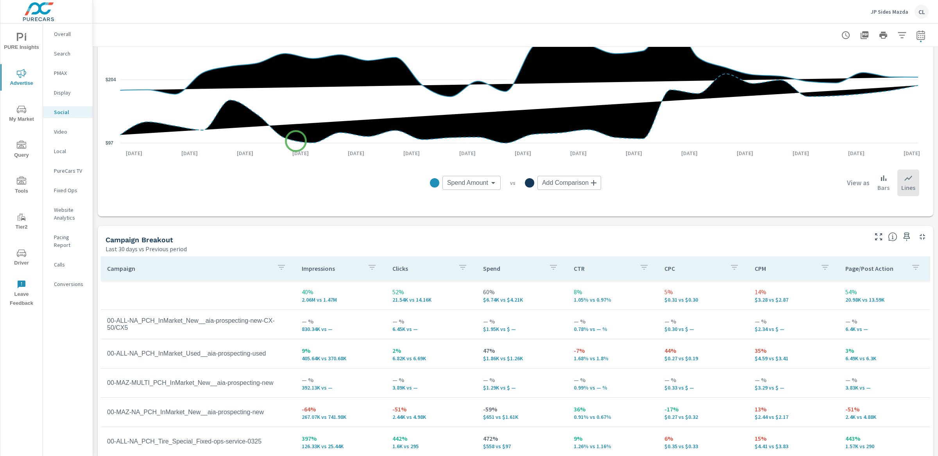
scroll to position [260, 0]
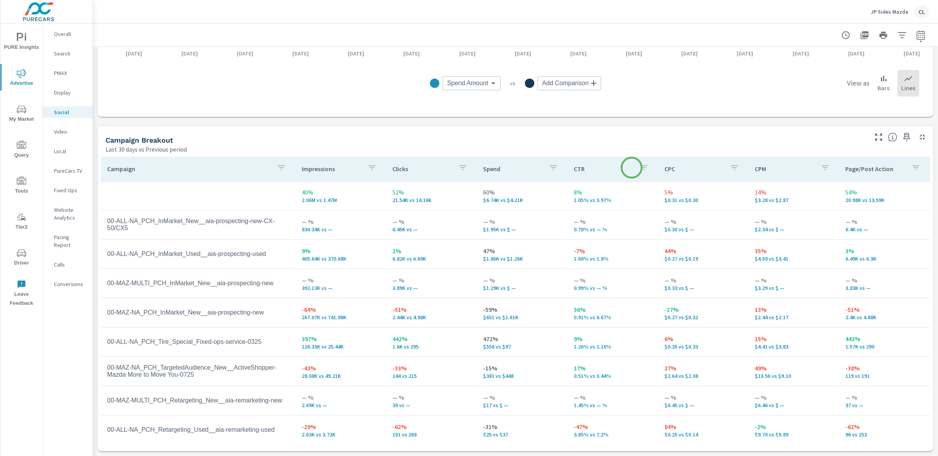
click at [639, 167] on icon "button" at bounding box center [643, 167] width 9 height 9
click at [628, 265] on p "PREV" at bounding box center [634, 264] width 12 height 8
click at [652, 265] on span "DIFF" at bounding box center [664, 264] width 25 height 8
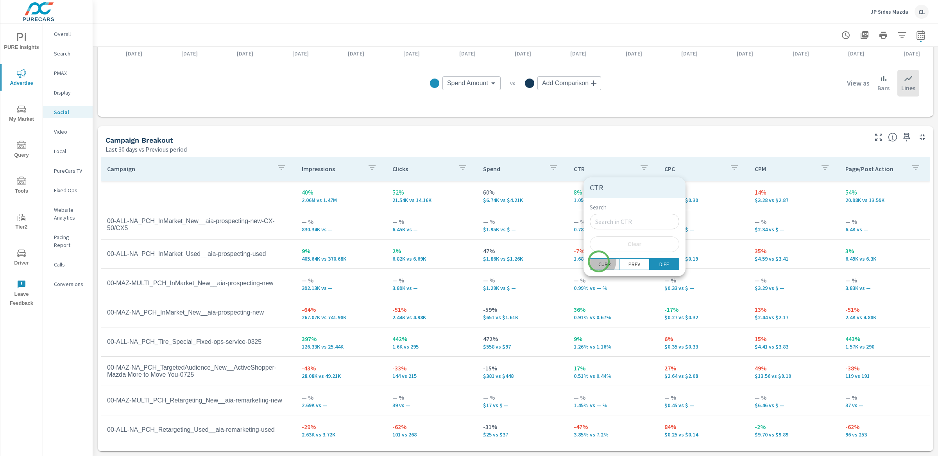
click at [599, 261] on p "CURR" at bounding box center [604, 264] width 13 height 8
click at [603, 152] on div at bounding box center [469, 228] width 938 height 456
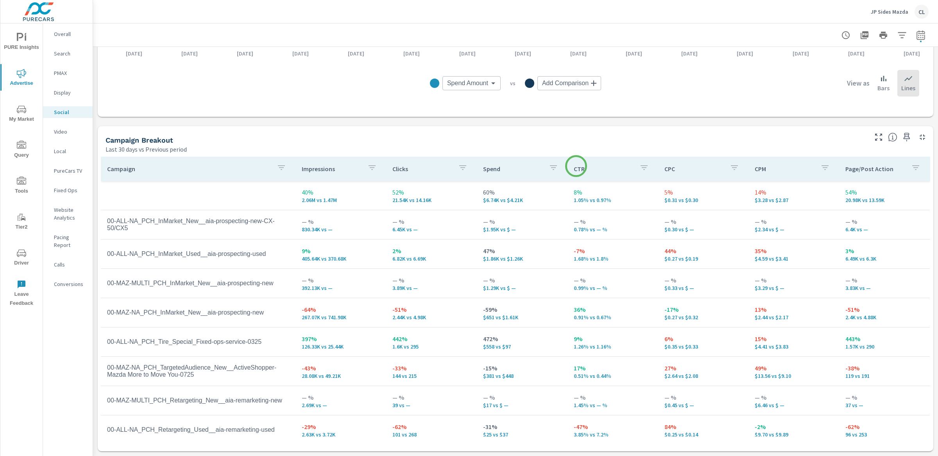
click at [576, 166] on p "CTR" at bounding box center [603, 169] width 59 height 8
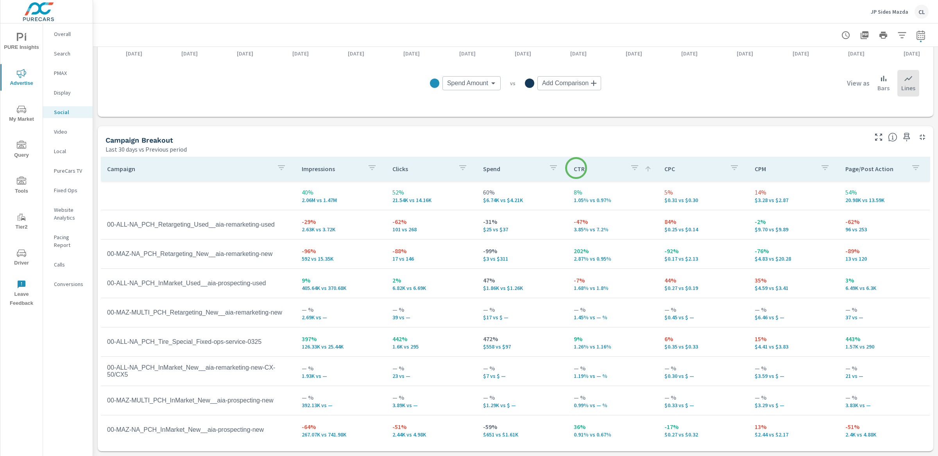
click at [575, 168] on p "CTR" at bounding box center [599, 169] width 50 height 8
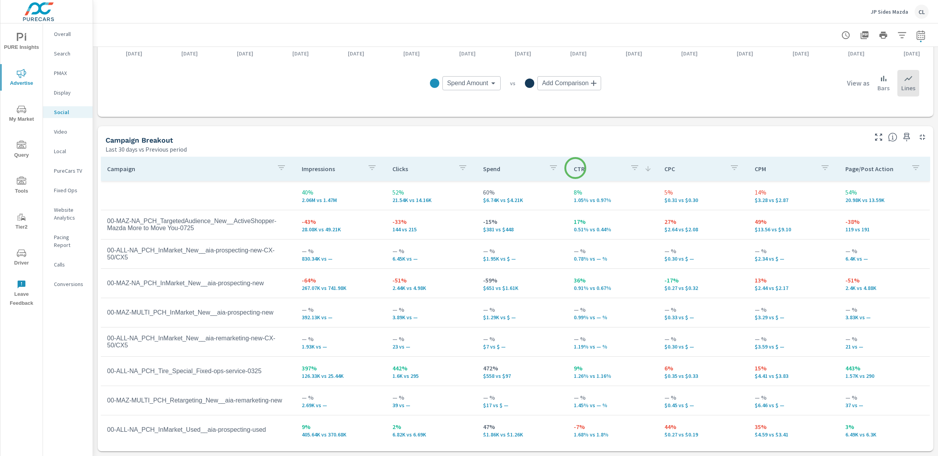
click at [575, 168] on p "CTR" at bounding box center [599, 169] width 50 height 8
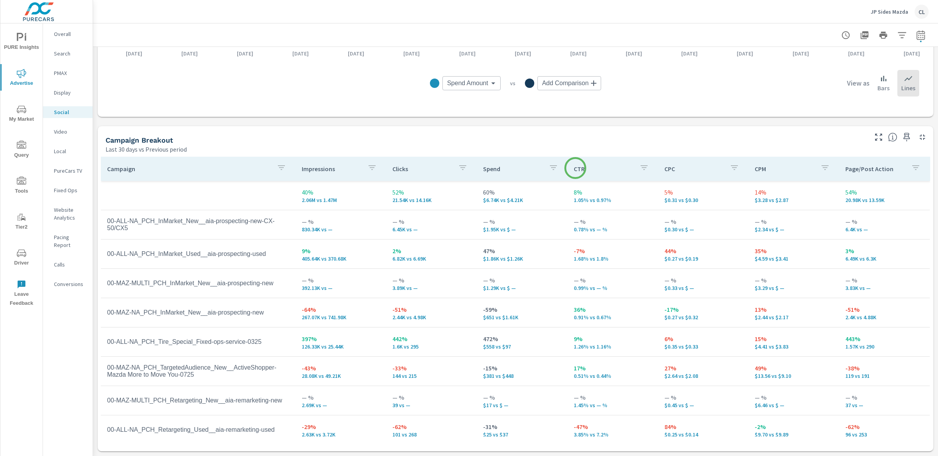
click at [575, 168] on p "CTR" at bounding box center [603, 169] width 59 height 8
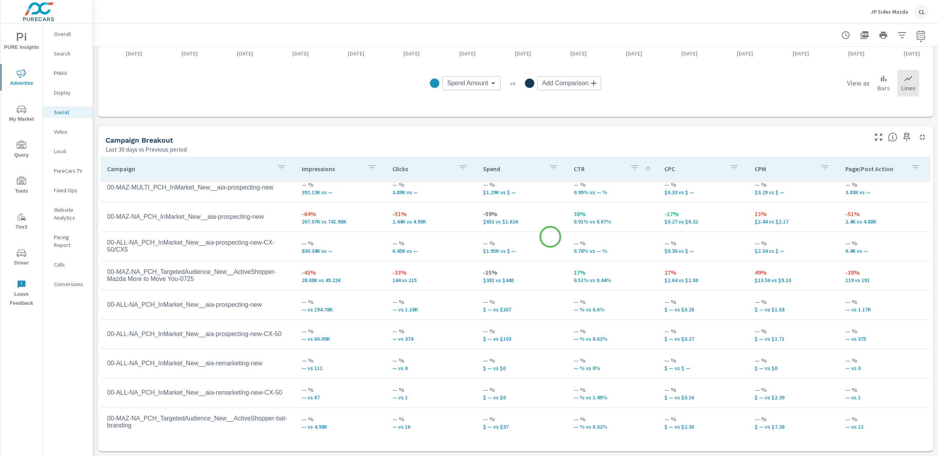
scroll to position [19, 0]
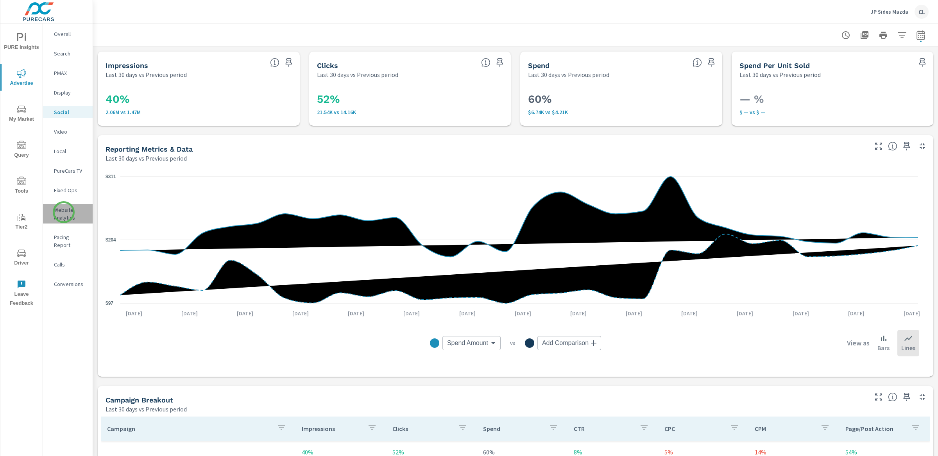
click at [64, 212] on p "Website Analytics" at bounding box center [70, 214] width 32 height 16
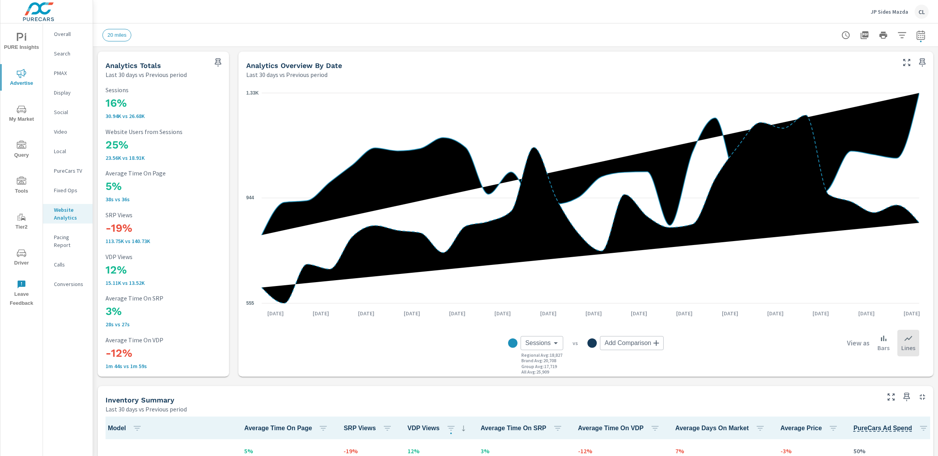
scroll to position [0, 0]
click at [898, 33] on icon "button" at bounding box center [901, 34] width 9 height 9
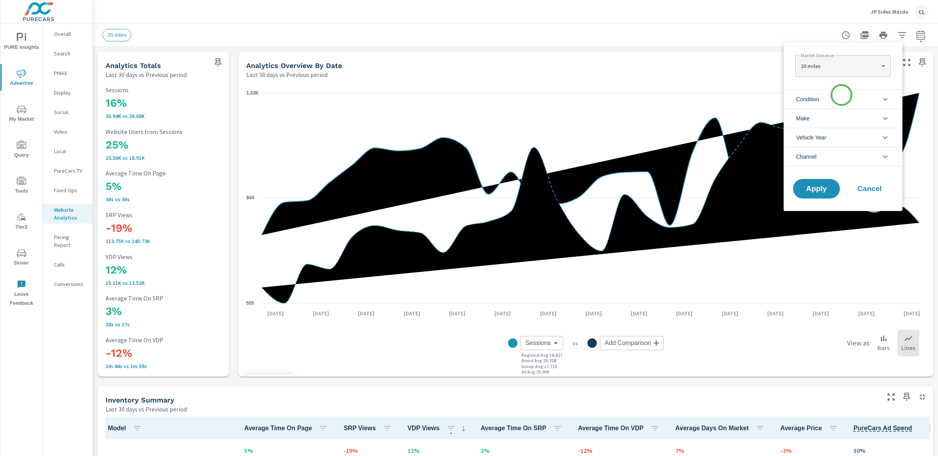
click at [839, 100] on li "Condition" at bounding box center [843, 98] width 119 height 19
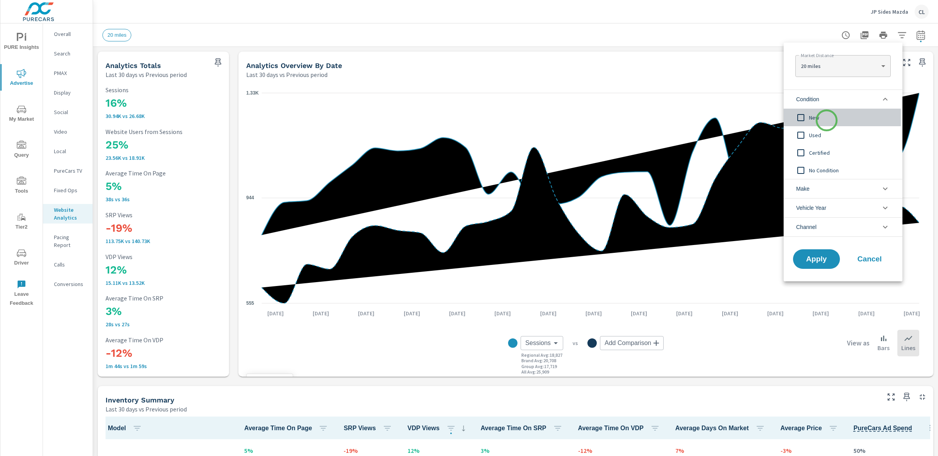
click at [827, 120] on span "New" at bounding box center [852, 117] width 86 height 9
click at [822, 187] on li "Make" at bounding box center [843, 188] width 119 height 19
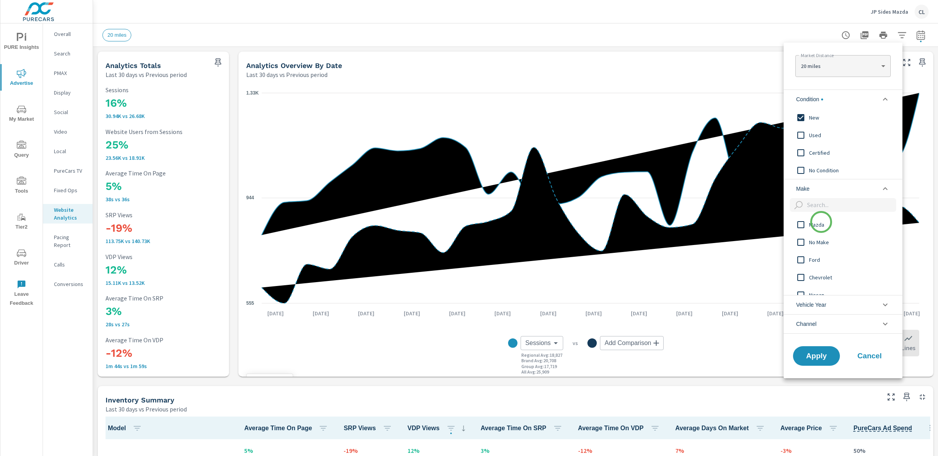
click at [820, 232] on div "Mazda" at bounding box center [842, 225] width 117 height 18
click at [812, 354] on span "Apply" at bounding box center [816, 355] width 32 height 7
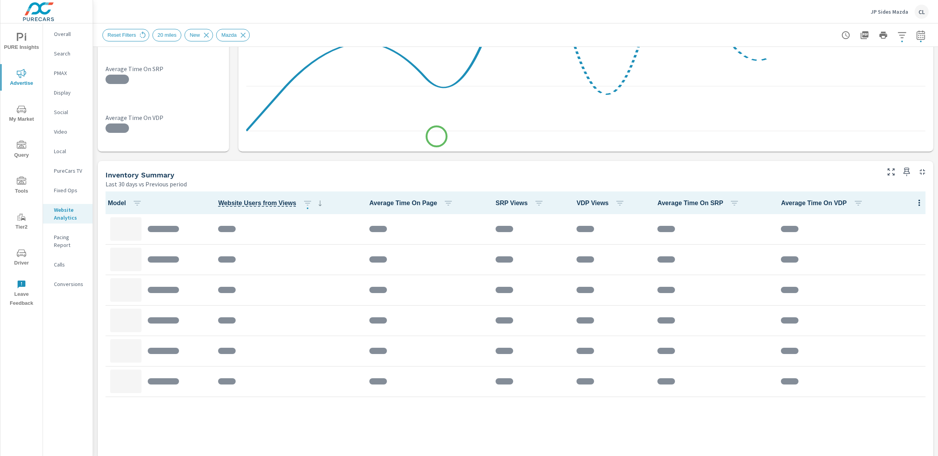
scroll to position [332, 0]
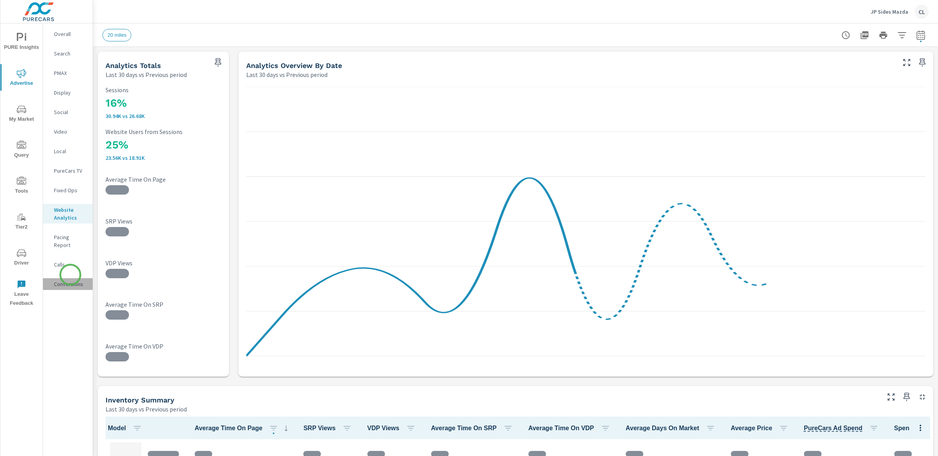
click at [70, 280] on p "Conversions" at bounding box center [70, 284] width 32 height 8
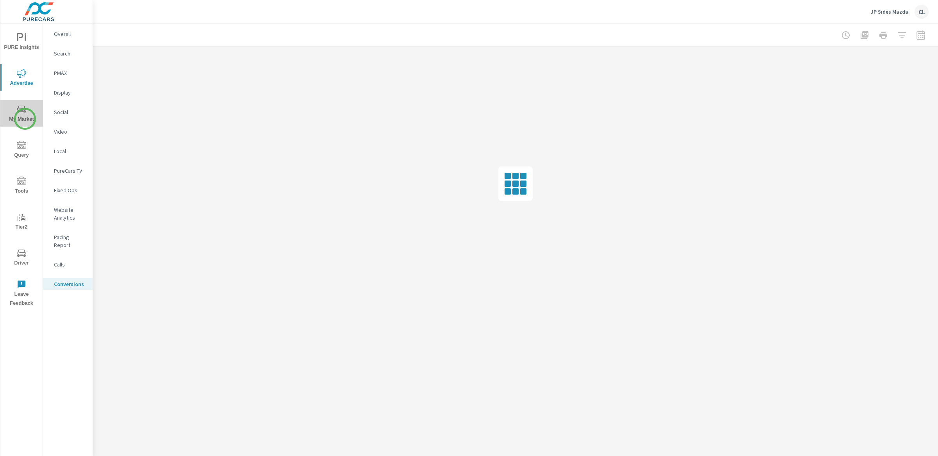
click at [25, 119] on span "My Market" at bounding box center [22, 114] width 38 height 19
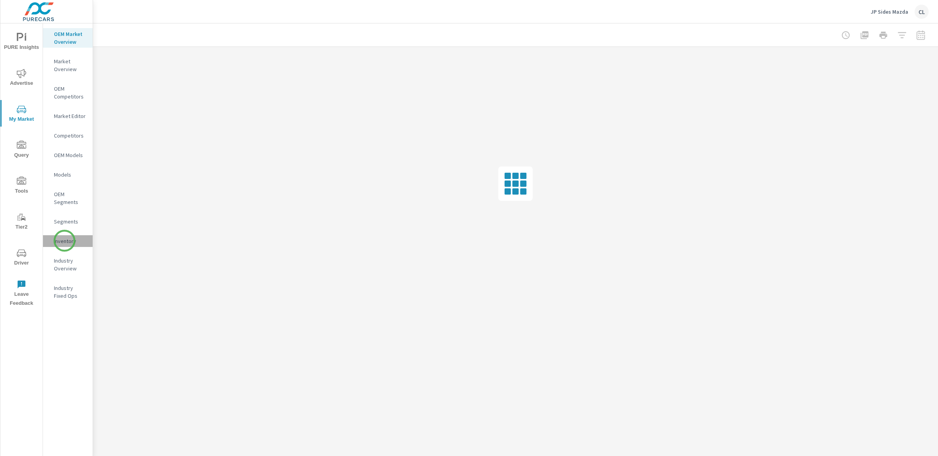
click at [64, 241] on p "Inventory" at bounding box center [70, 241] width 32 height 8
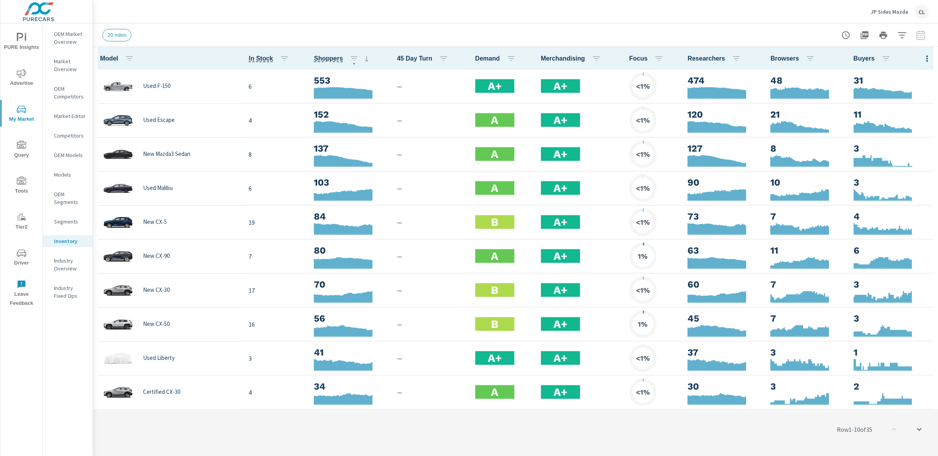
scroll to position [0, 0]
click at [74, 39] on p "OEM Market Overview" at bounding box center [70, 38] width 32 height 16
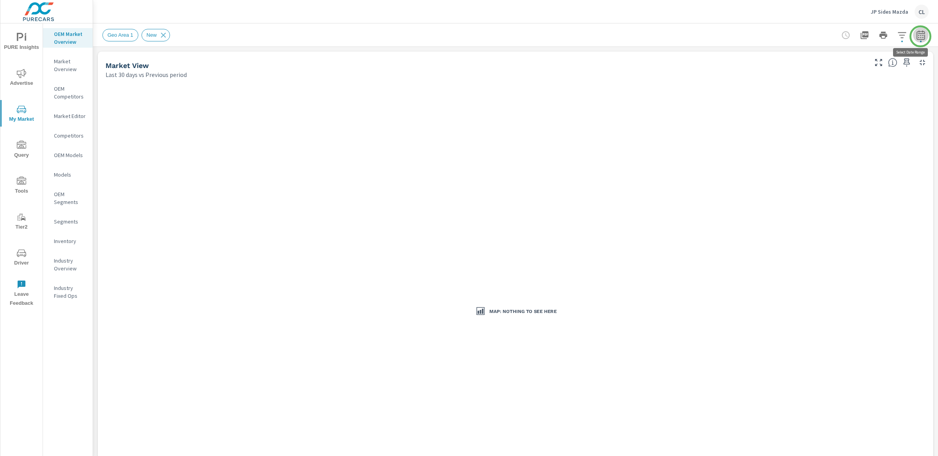
click at [920, 36] on button "button" at bounding box center [921, 35] width 16 height 16
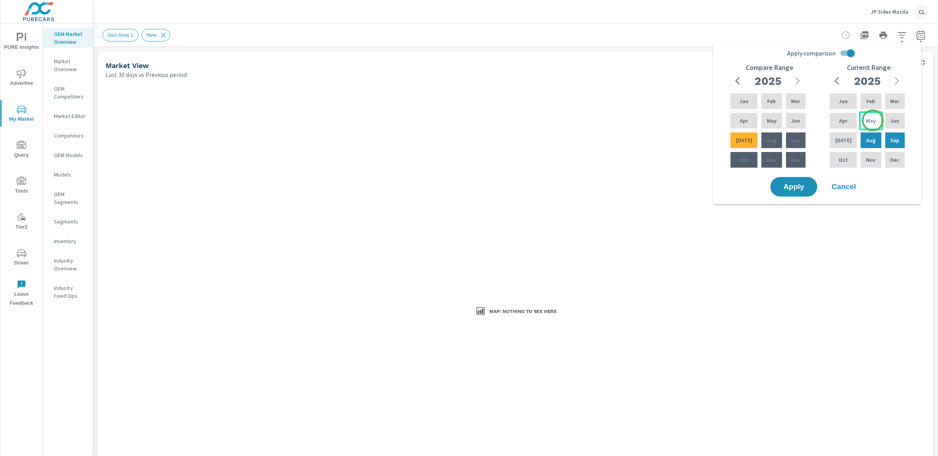
click at [873, 120] on div "May" at bounding box center [870, 120] width 23 height 19
click at [846, 143] on div "[DATE]" at bounding box center [843, 140] width 30 height 19
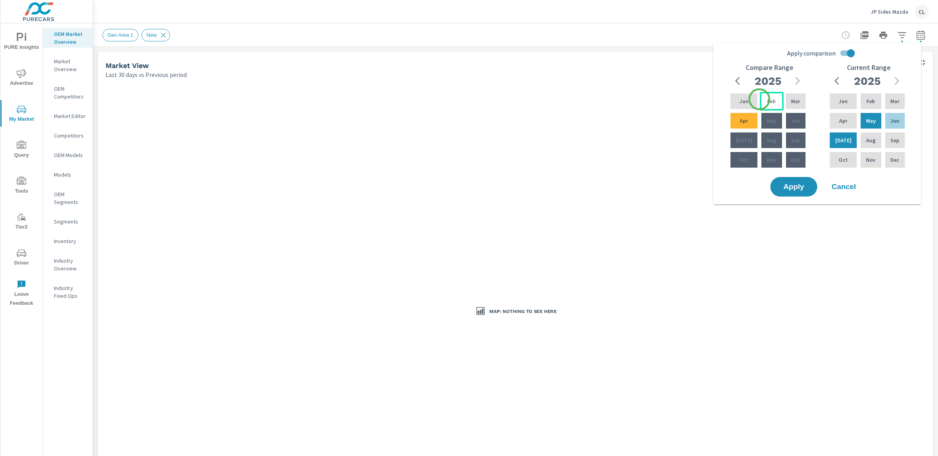
click at [760, 99] on div "Feb" at bounding box center [771, 101] width 23 height 19
click at [746, 119] on div "Apr" at bounding box center [744, 120] width 30 height 19
click at [783, 184] on span "Apply" at bounding box center [794, 186] width 32 height 7
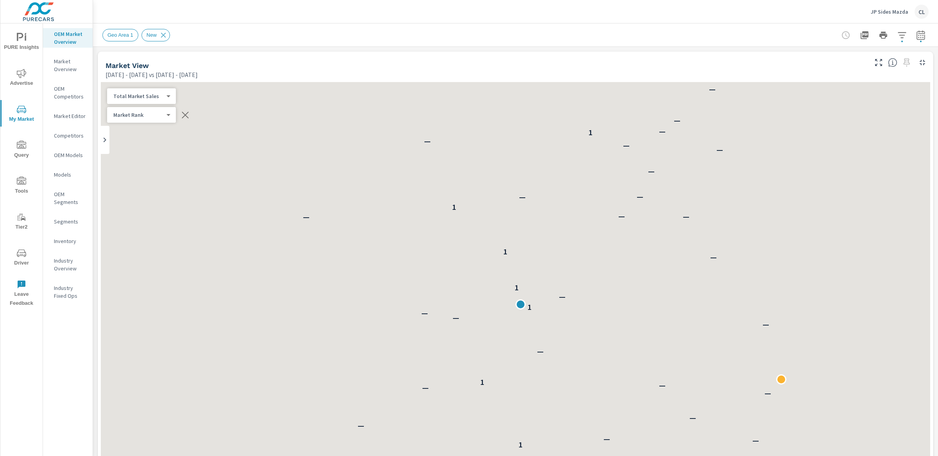
scroll to position [0, 0]
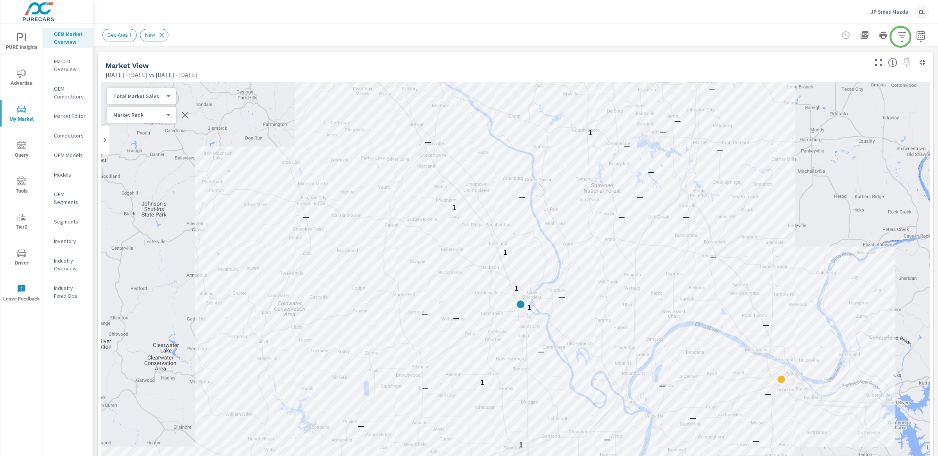
click at [900, 36] on button "button" at bounding box center [902, 35] width 16 height 16
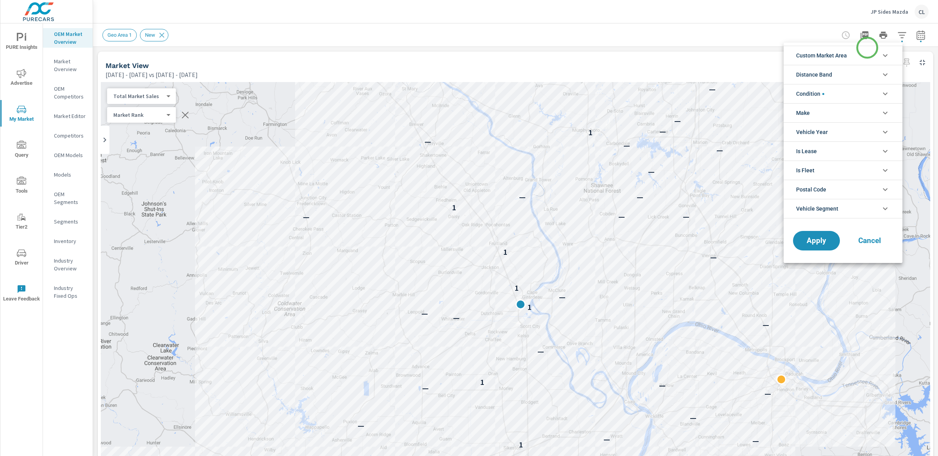
click at [855, 53] on li "Custom Market Area" at bounding box center [843, 55] width 119 height 19
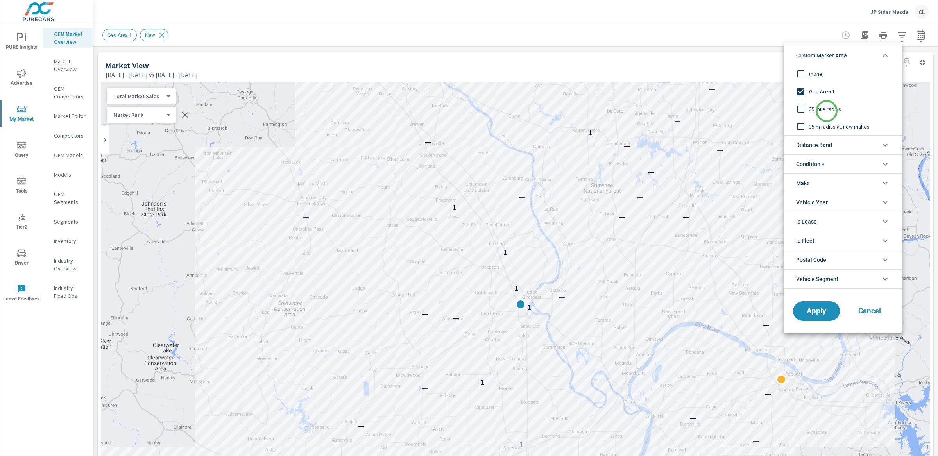
click at [827, 111] on span "35 mile radius" at bounding box center [852, 108] width 86 height 9
click at [823, 314] on span "Apply" at bounding box center [816, 311] width 32 height 7
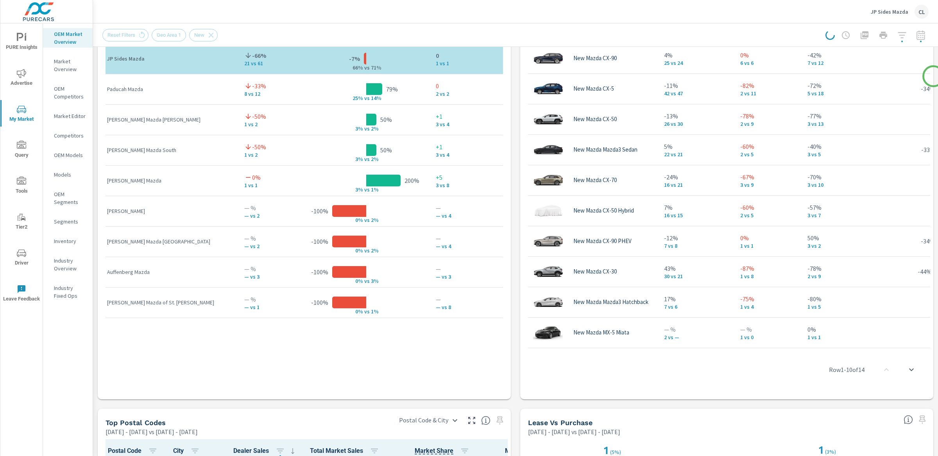
scroll to position [550, 0]
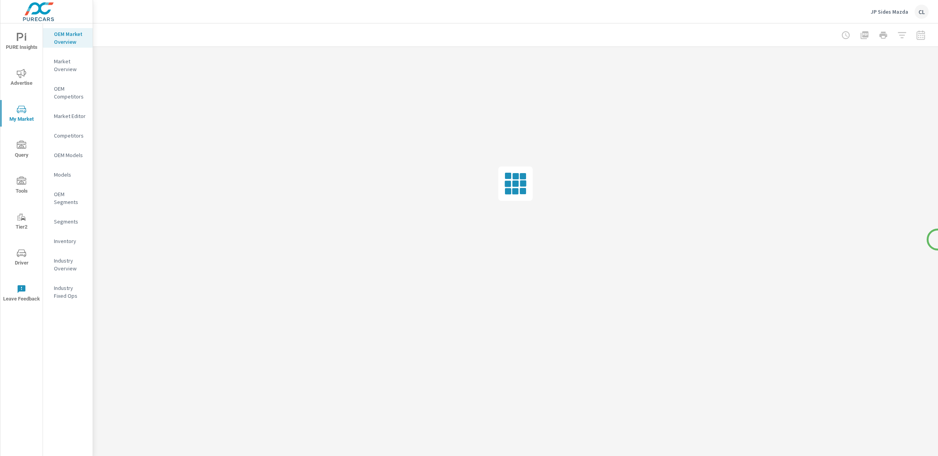
drag, startPoint x: 933, startPoint y: 76, endPoint x: 938, endPoint y: 240, distance: 163.4
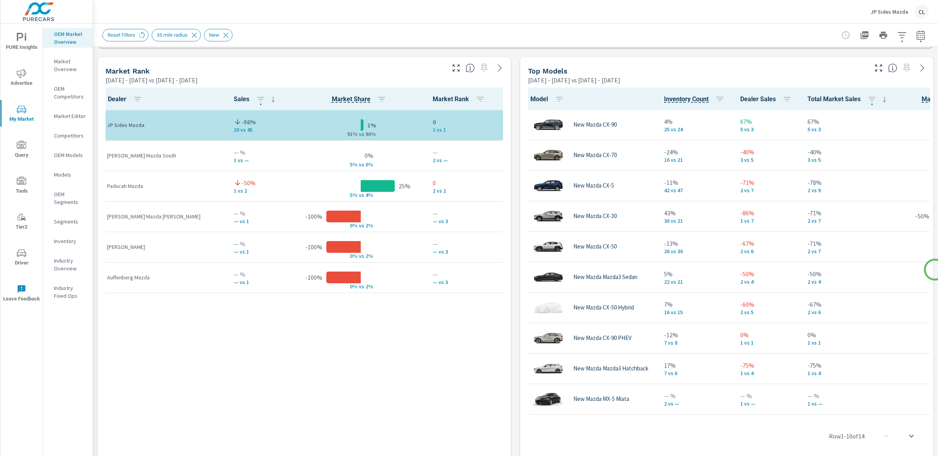
scroll to position [498, 0]
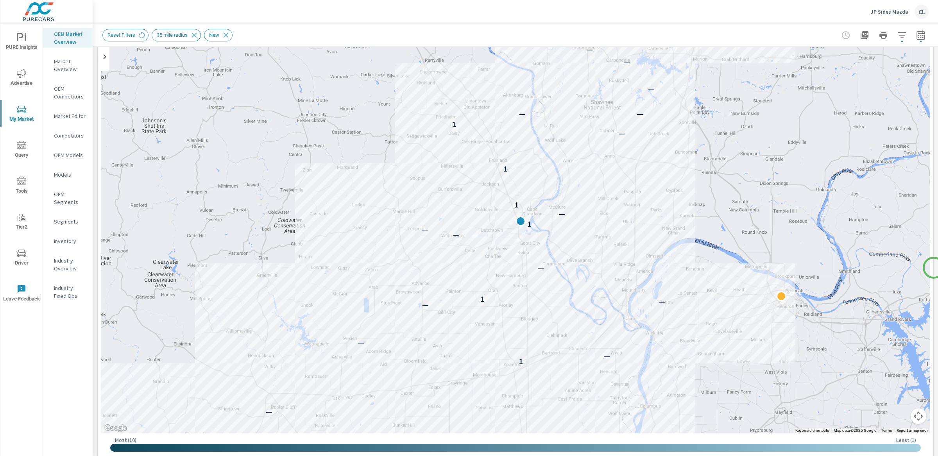
scroll to position [80, 0]
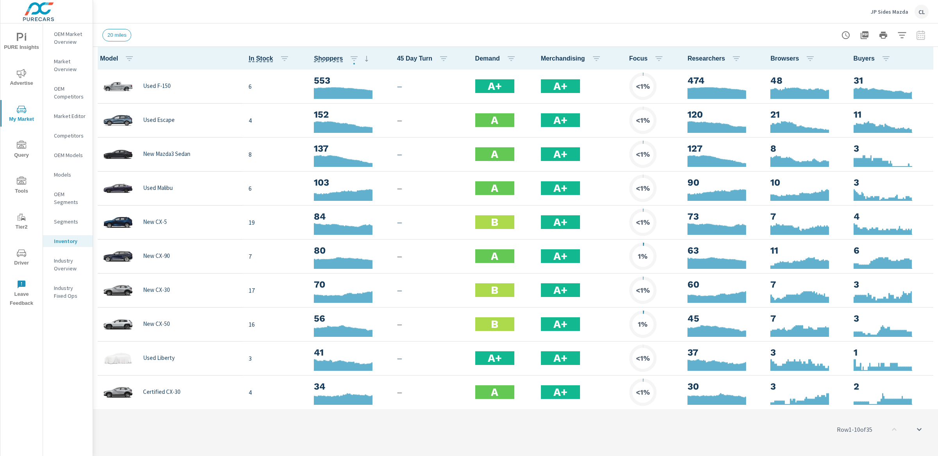
scroll to position [0, 0]
click at [903, 32] on icon "button" at bounding box center [902, 35] width 8 height 6
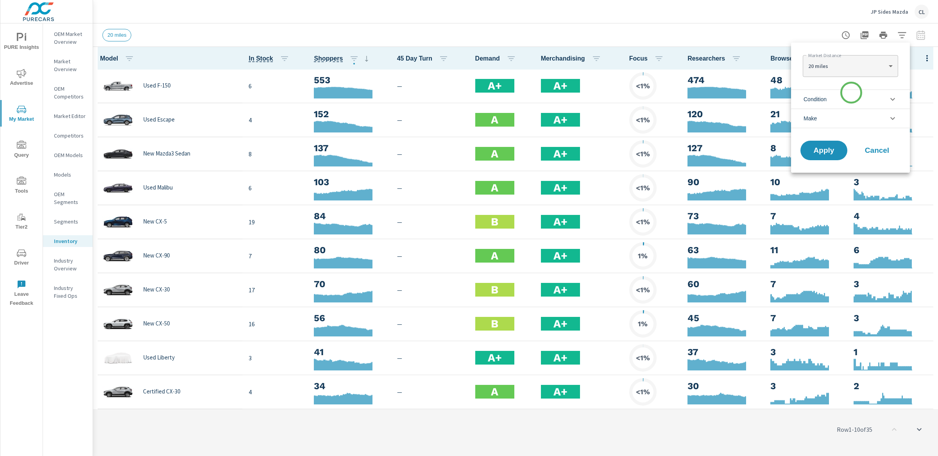
click at [850, 95] on li "Condition" at bounding box center [850, 98] width 119 height 19
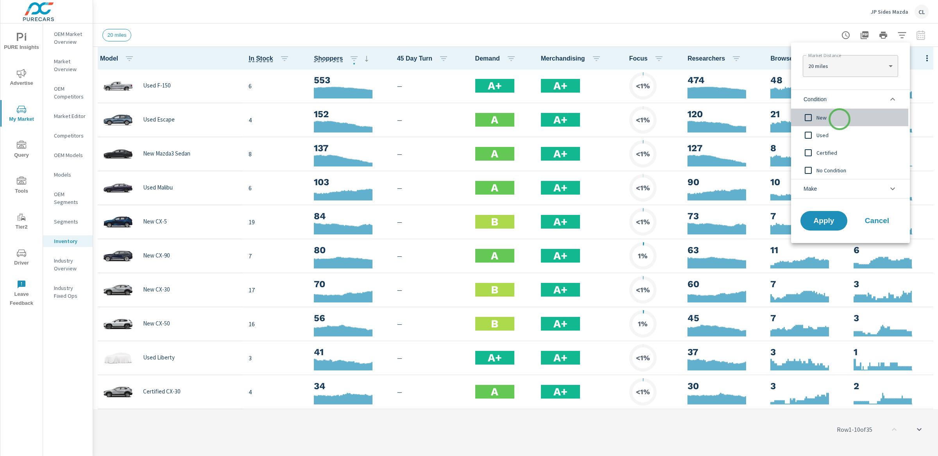
click at [839, 119] on span "New" at bounding box center [859, 117] width 86 height 9
click at [836, 188] on li "Make" at bounding box center [850, 189] width 119 height 20
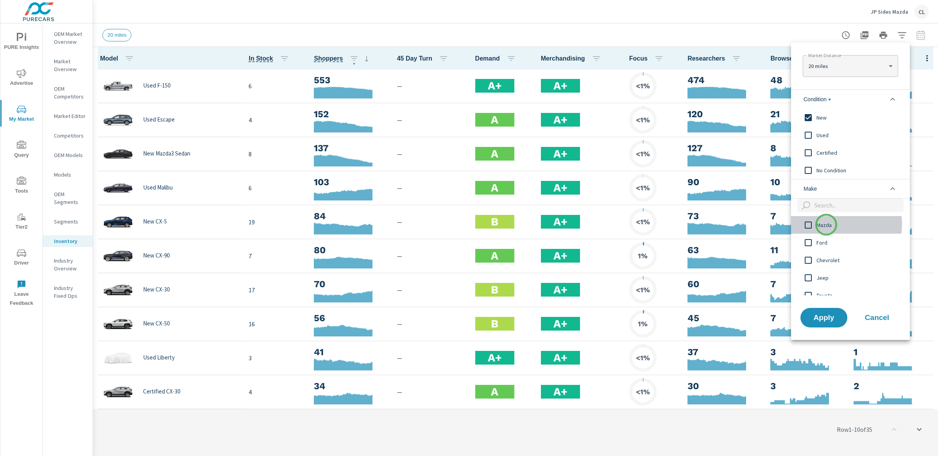
click at [826, 225] on span "Mazda" at bounding box center [859, 224] width 86 height 9
click at [825, 322] on button "Apply" at bounding box center [824, 318] width 48 height 20
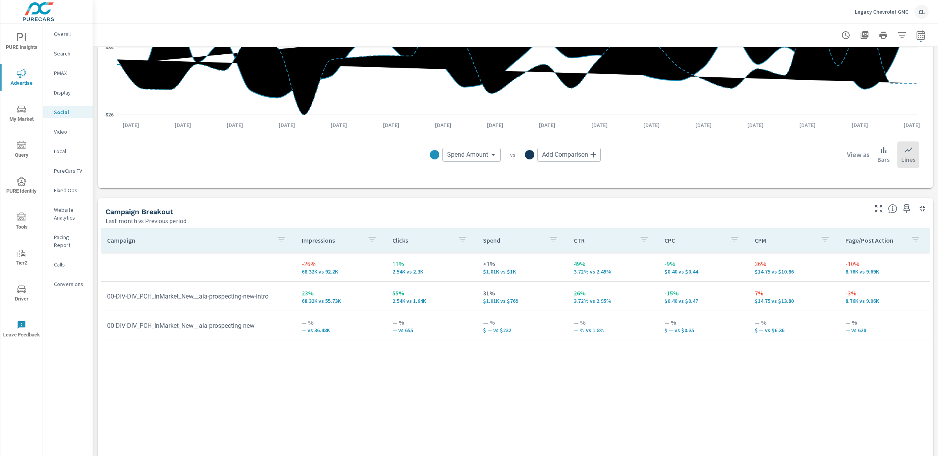
scroll to position [188, 0]
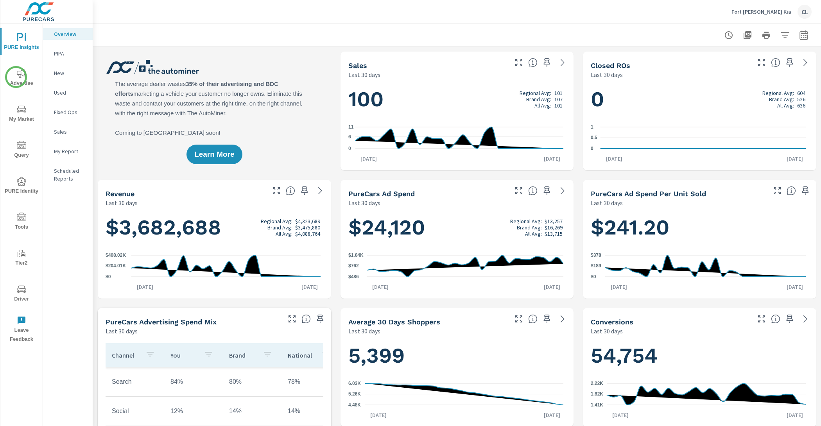
click at [17, 77] on icon "nav menu" at bounding box center [21, 73] width 9 height 9
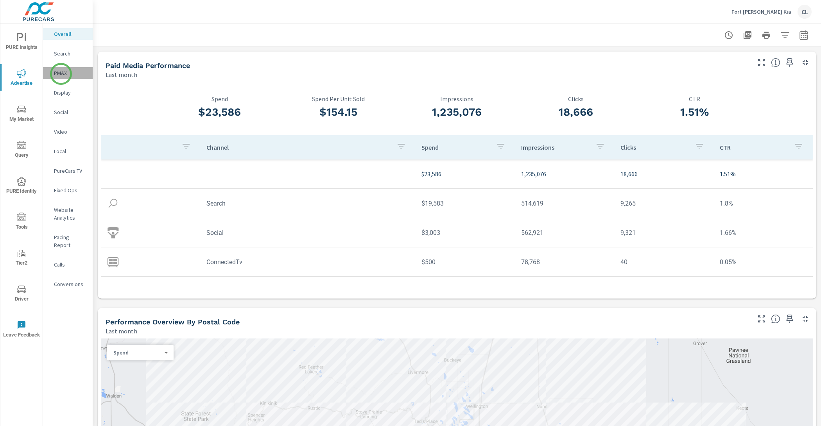
click at [61, 74] on p "PMAX" at bounding box center [70, 73] width 32 height 8
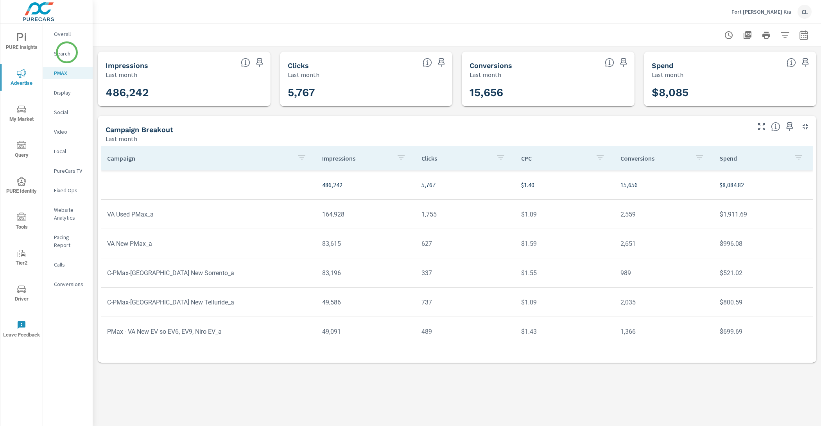
click at [67, 53] on p "Search" at bounding box center [70, 54] width 32 height 8
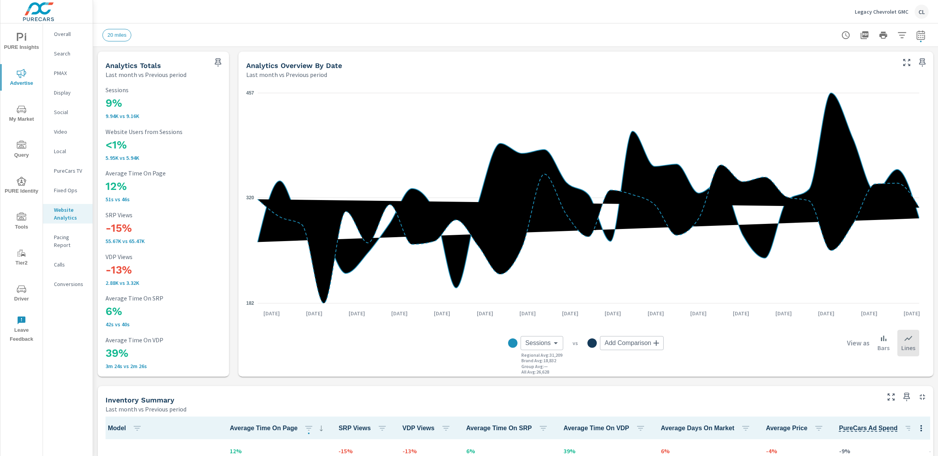
scroll to position [0, 0]
click at [898, 32] on icon "button" at bounding box center [902, 35] width 8 height 6
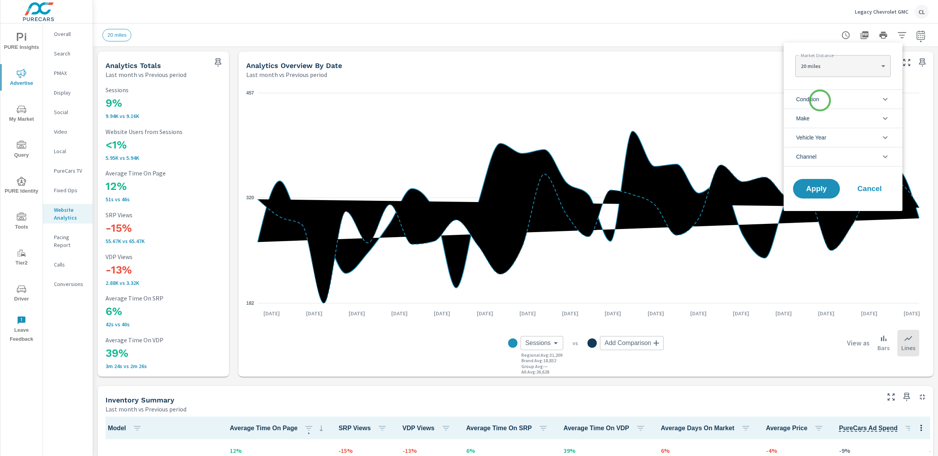
click at [819, 100] on span "Condition" at bounding box center [807, 99] width 23 height 19
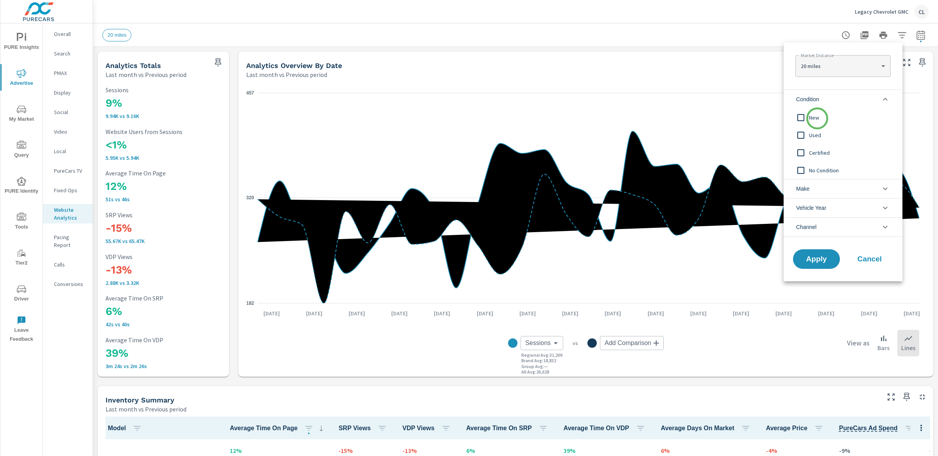
click at [816, 115] on span "New" at bounding box center [852, 117] width 86 height 9
click at [825, 194] on li "Make" at bounding box center [843, 188] width 119 height 19
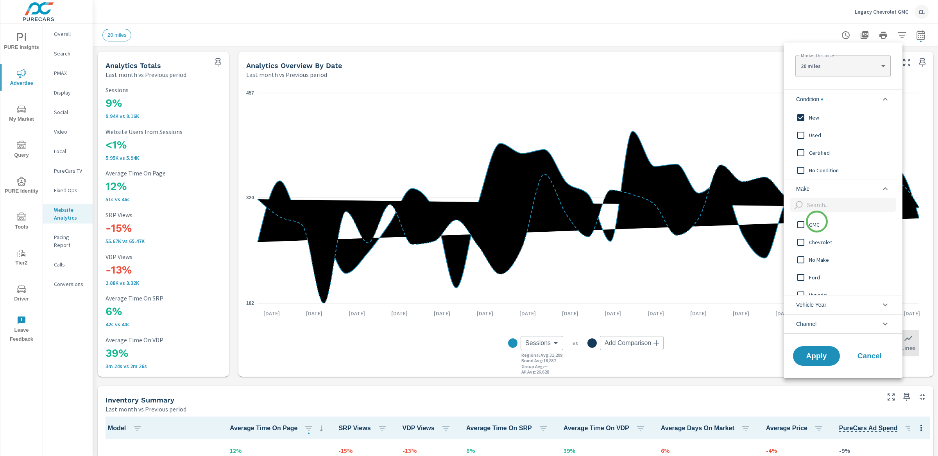
click at [816, 223] on span "GMC" at bounding box center [852, 224] width 86 height 9
click at [819, 242] on span "Chevrolet" at bounding box center [852, 242] width 86 height 9
click at [819, 356] on span "Apply" at bounding box center [816, 355] width 32 height 7
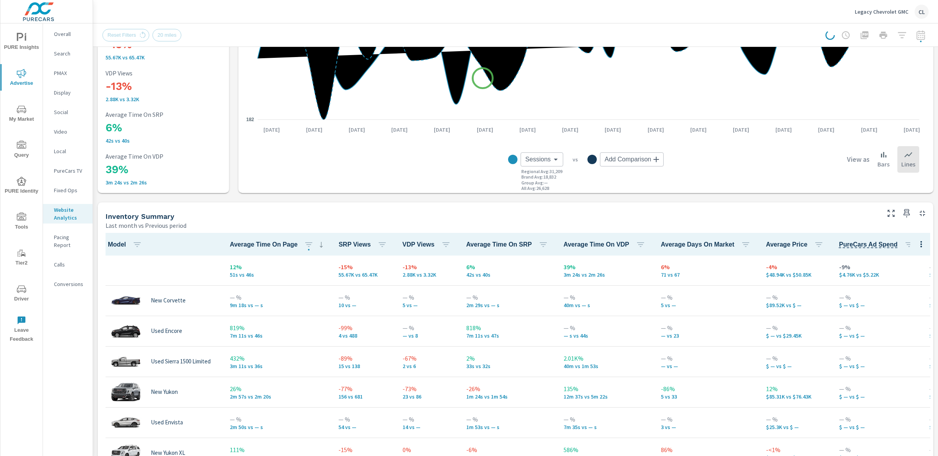
scroll to position [243, 0]
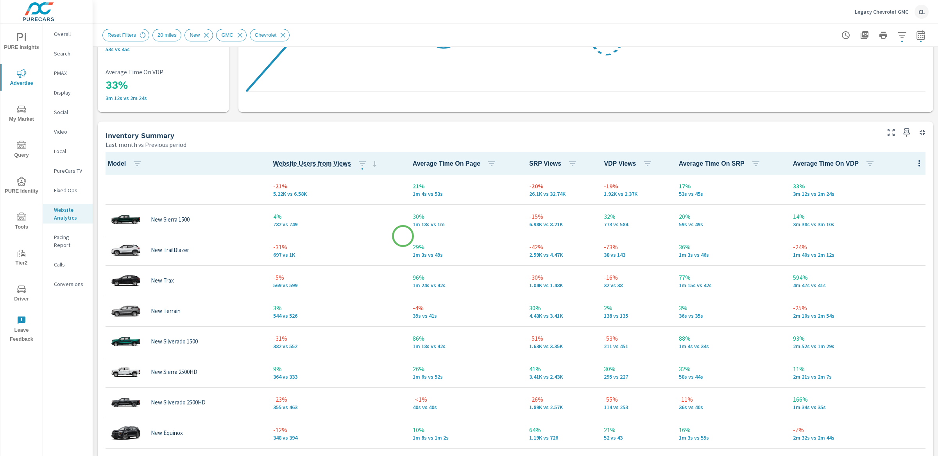
scroll to position [316, 0]
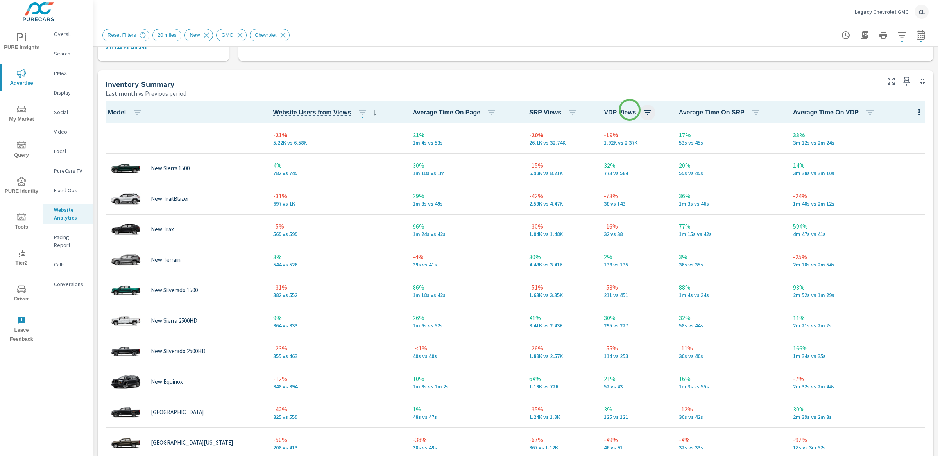
click at [643, 109] on icon "button" at bounding box center [647, 112] width 9 height 9
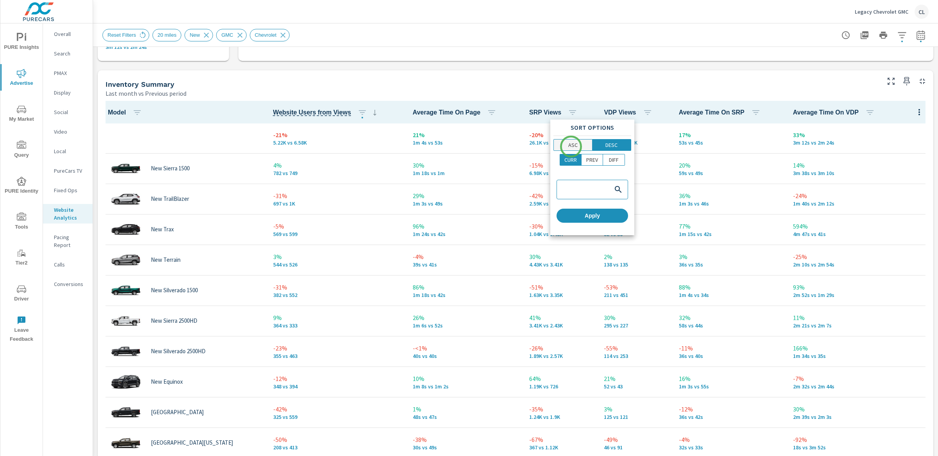
click at [571, 147] on p "ASC" at bounding box center [572, 145] width 9 height 8
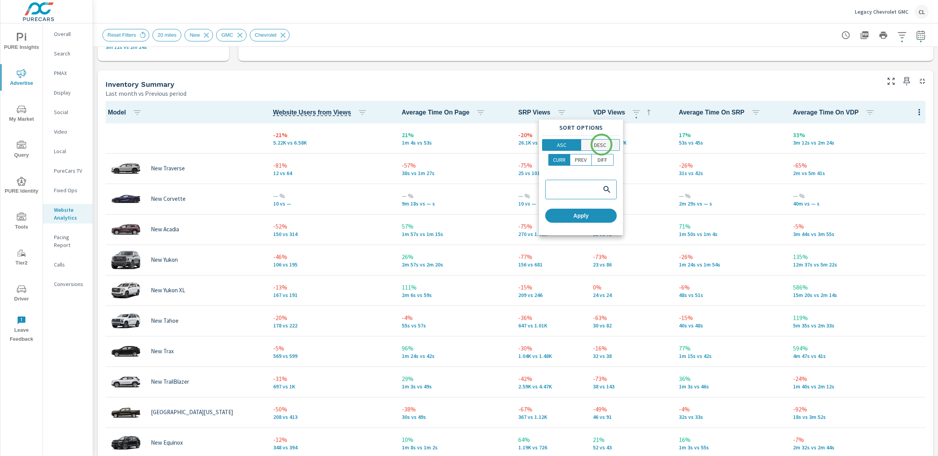
click at [601, 145] on p "DESC" at bounding box center [600, 145] width 12 height 8
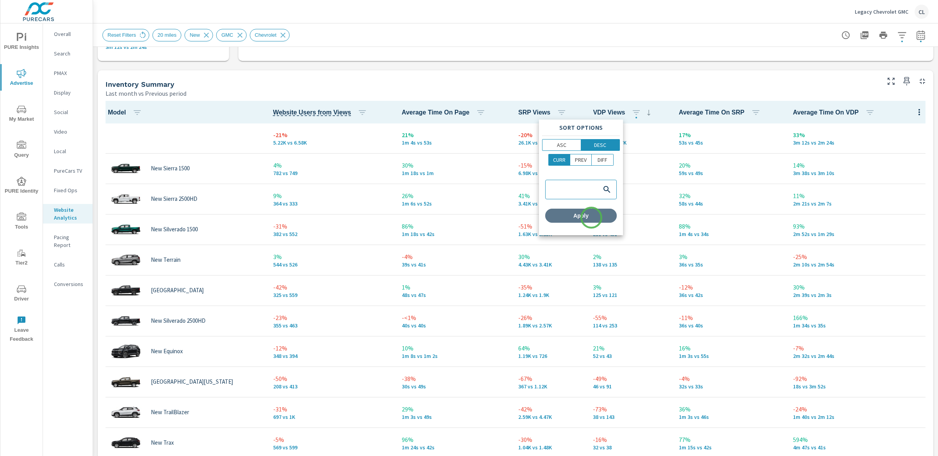
click at [591, 218] on span "Apply" at bounding box center [580, 215] width 65 height 7
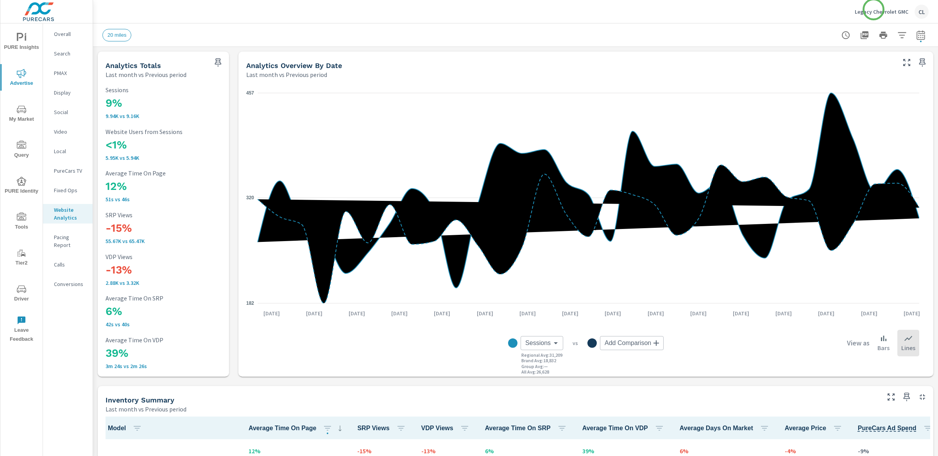
scroll to position [0, 0]
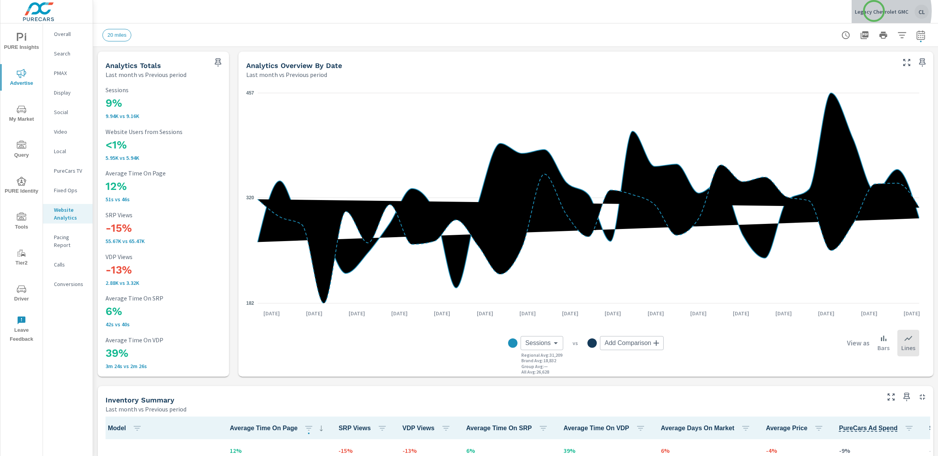
click at [874, 11] on p "Legacy Chevrolet GMC" at bounding box center [882, 11] width 54 height 7
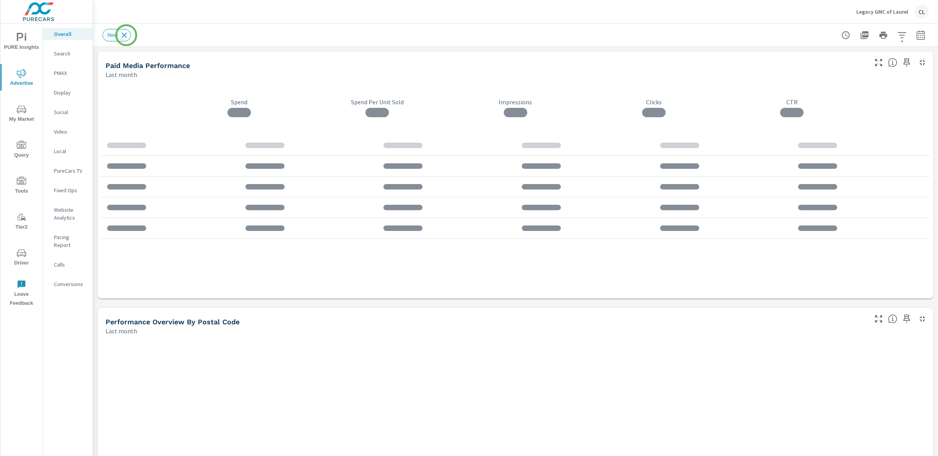
click at [126, 35] on icon at bounding box center [124, 35] width 9 height 9
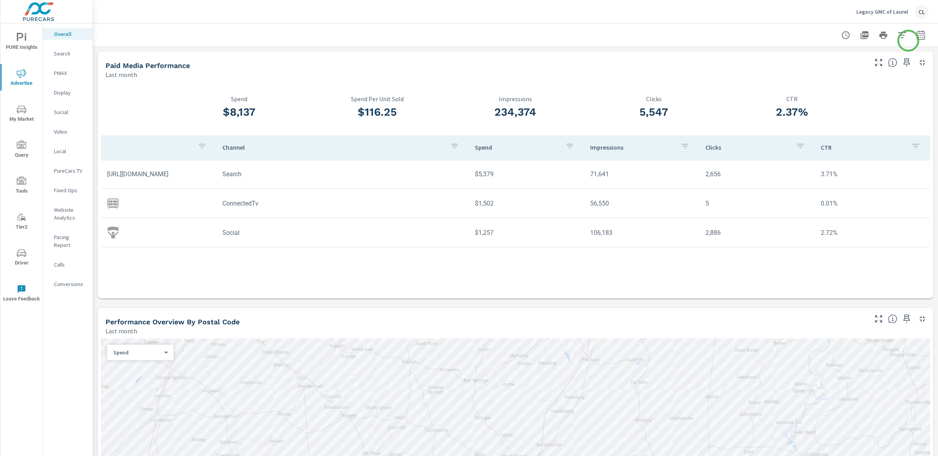
click at [820, 39] on icon "button" at bounding box center [920, 34] width 9 height 9
select select "Last month"
click at [820, 89] on p "+ Add comparison" at bounding box center [859, 87] width 100 height 9
select select "Previous period"
click at [820, 129] on span "Apply" at bounding box center [834, 132] width 32 height 7
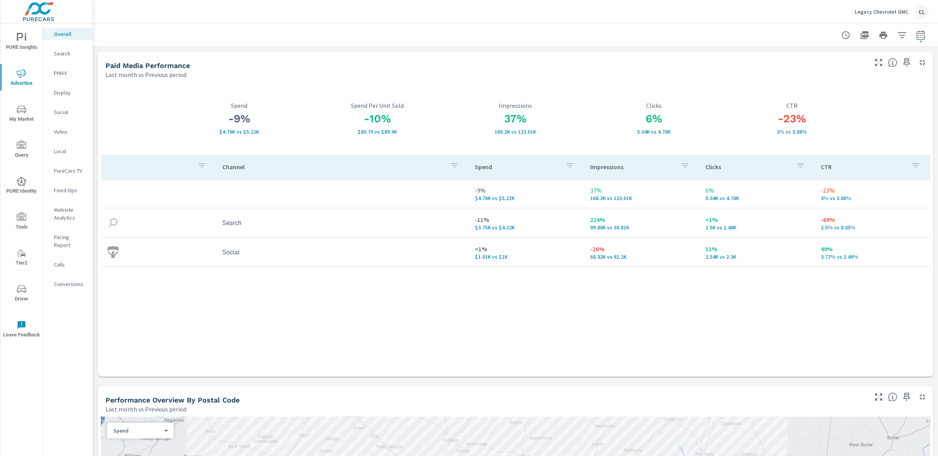
scroll to position [2, 0]
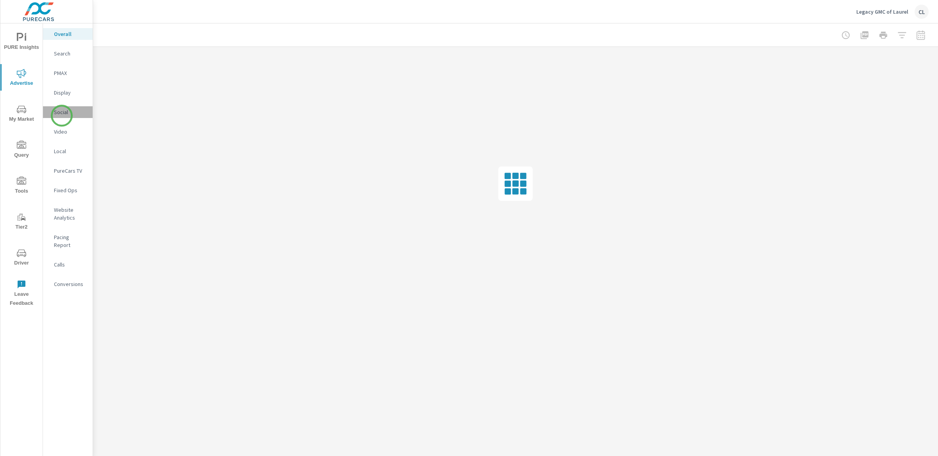
click at [62, 116] on p "Social" at bounding box center [70, 112] width 32 height 8
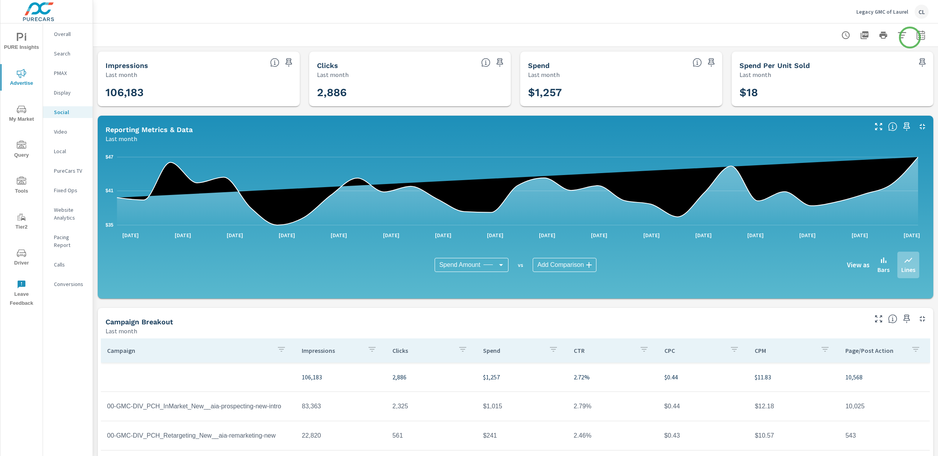
click at [916, 35] on icon "button" at bounding box center [920, 34] width 9 height 9
select select "Last month"
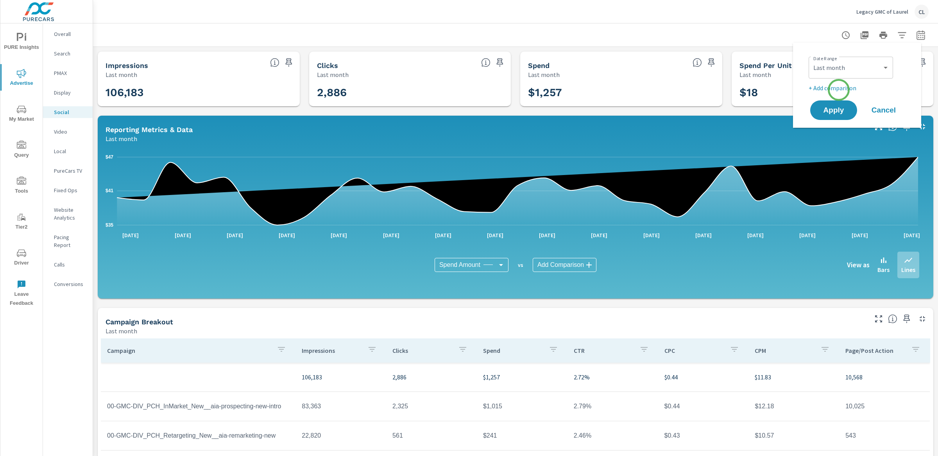
click at [839, 90] on p "+ Add comparison" at bounding box center [859, 87] width 100 height 9
select select "Previous period"
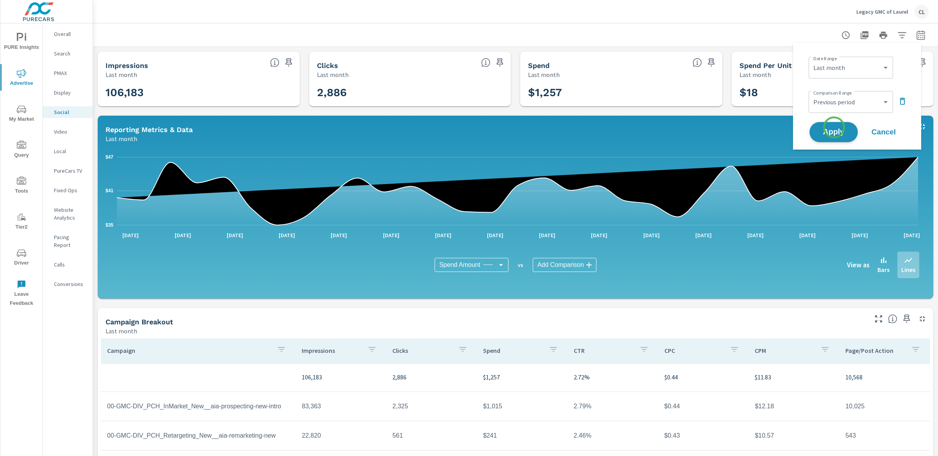
click at [834, 129] on span "Apply" at bounding box center [834, 132] width 32 height 7
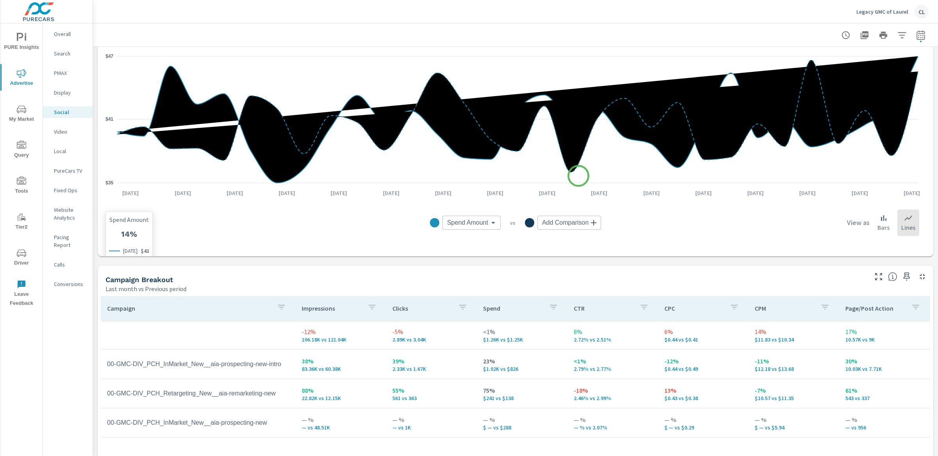
scroll to position [127, 0]
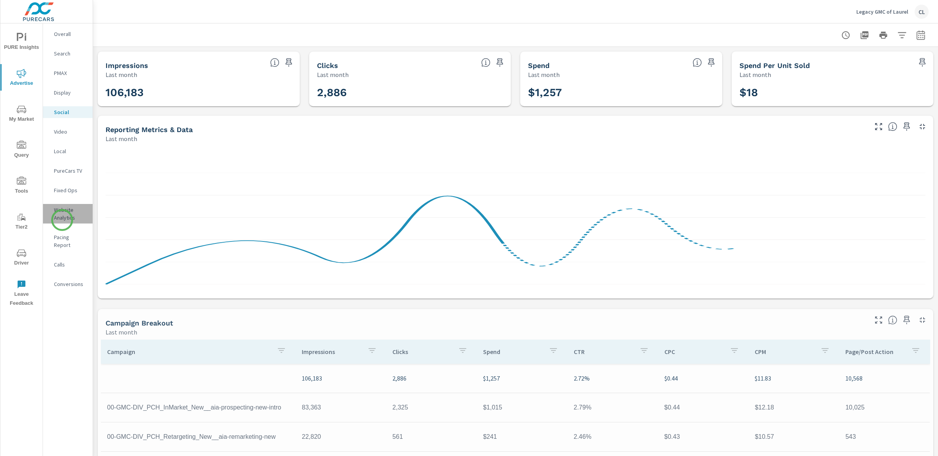
click at [62, 220] on p "Website Analytics" at bounding box center [70, 214] width 32 height 16
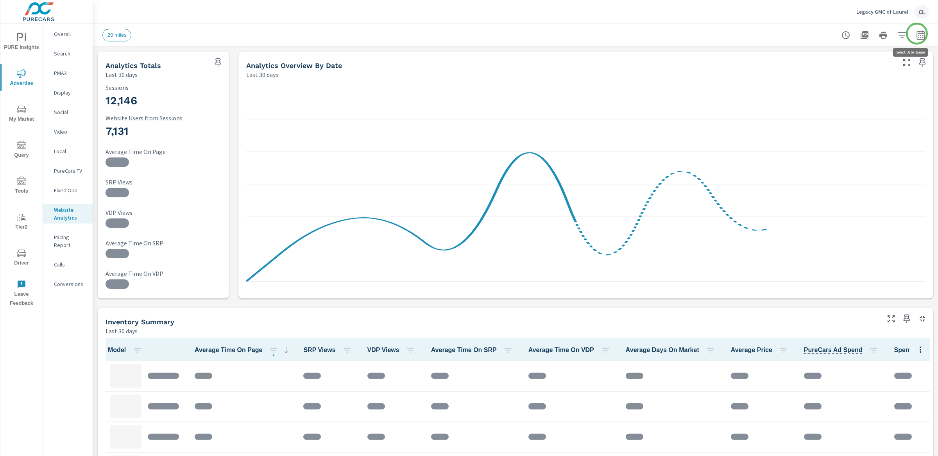
click at [917, 34] on icon "button" at bounding box center [920, 34] width 9 height 9
select select "Last 30 days"
click at [849, 93] on div "Date Range Custom Yesterday Last week Last 7 days Last 14 days Last 30 days Las…" at bounding box center [856, 85] width 109 height 73
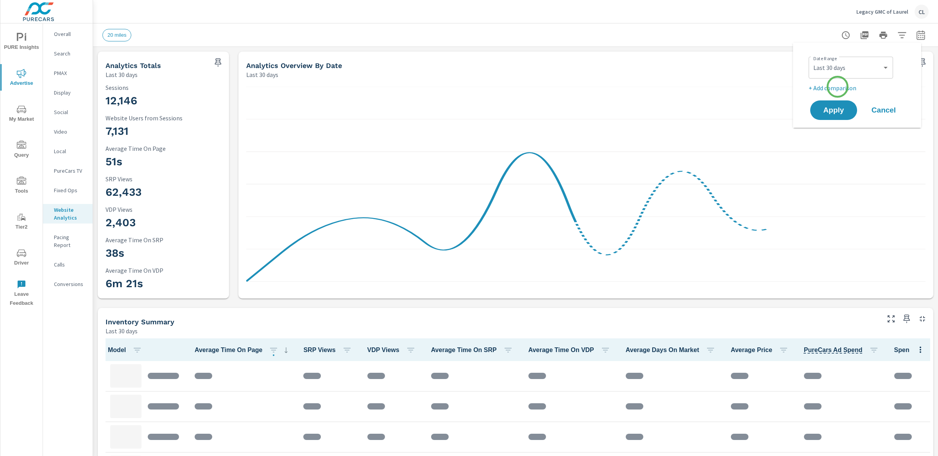
click at [838, 87] on p "+ Add comparison" at bounding box center [859, 87] width 100 height 9
select select "Previous period"
click at [830, 129] on span "Apply" at bounding box center [834, 132] width 32 height 7
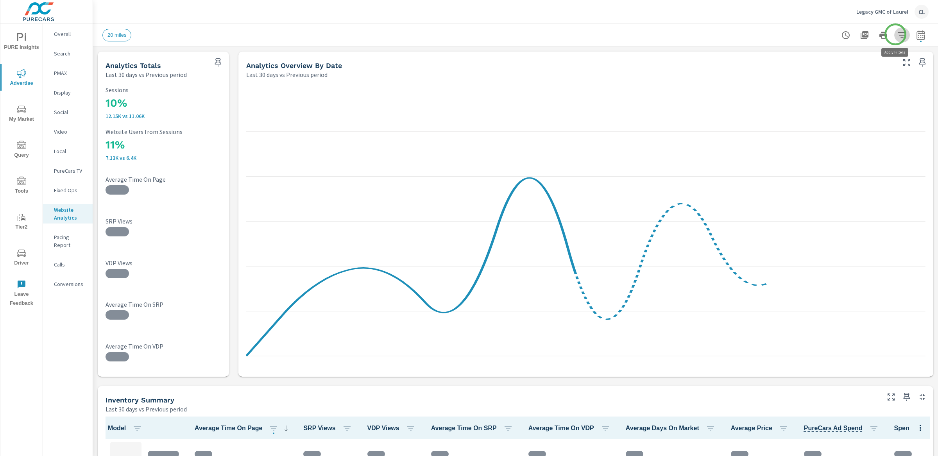
click at [898, 34] on icon "button" at bounding box center [902, 35] width 8 height 6
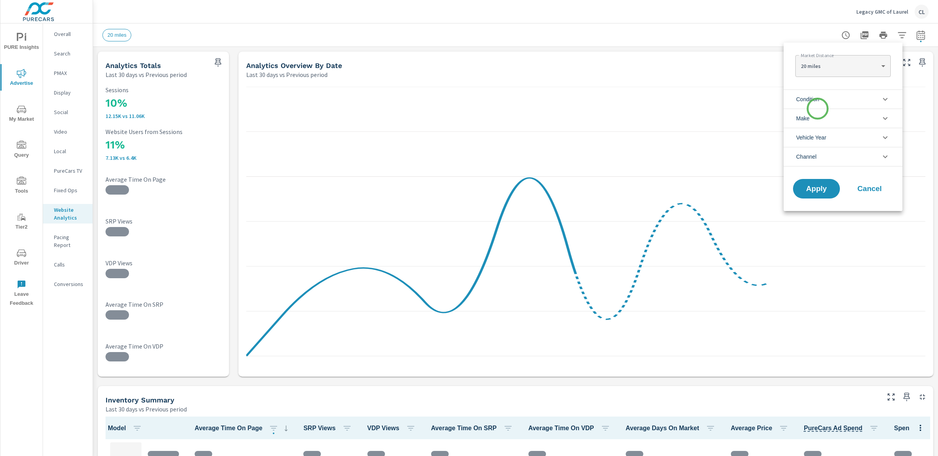
click at [818, 109] on li "Make" at bounding box center [843, 118] width 119 height 19
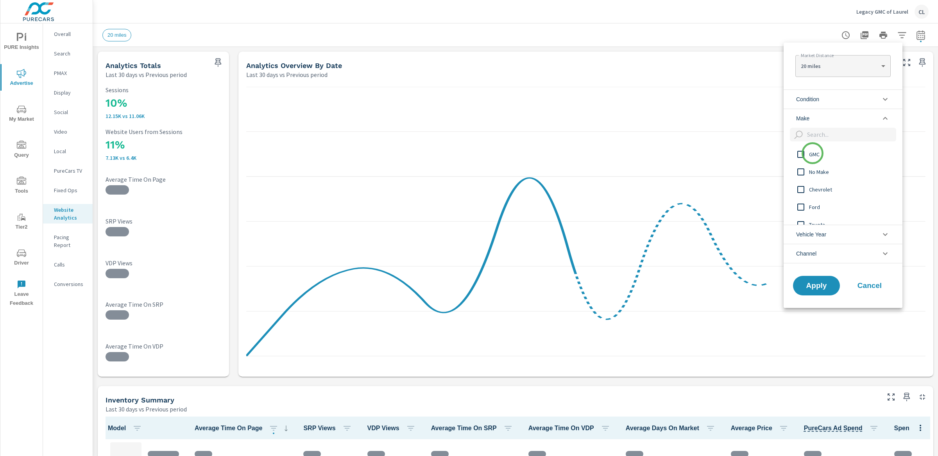
click at [813, 153] on span "GMC" at bounding box center [852, 154] width 86 height 9
click at [817, 189] on span "Chevrolet" at bounding box center [852, 189] width 86 height 9
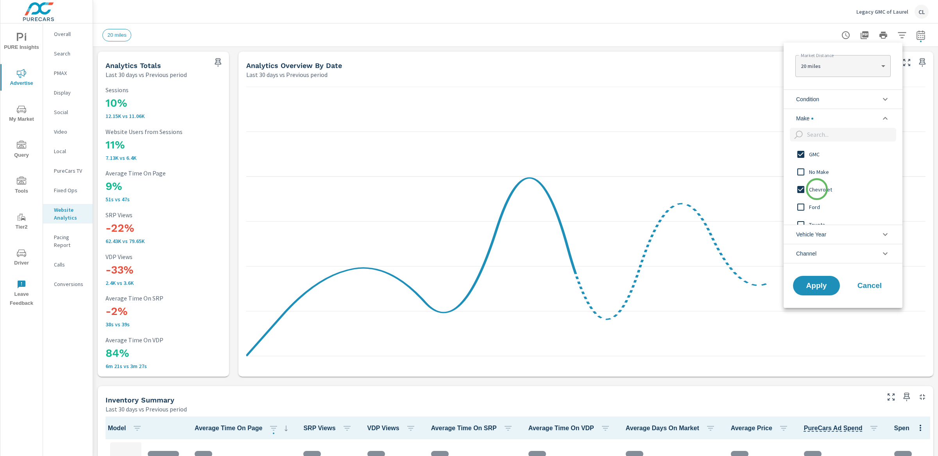
click at [817, 189] on span "Chevrolet" at bounding box center [852, 189] width 86 height 9
click at [819, 102] on span "Condition" at bounding box center [807, 99] width 23 height 19
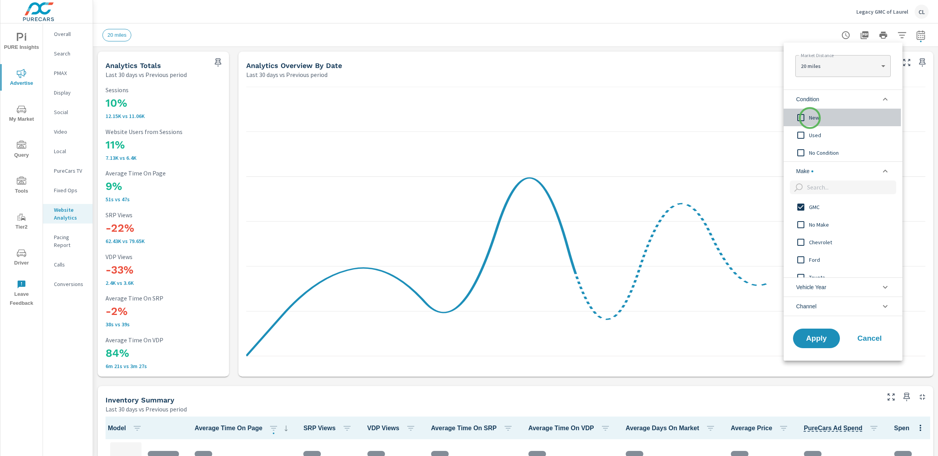
click at [810, 118] on span "New" at bounding box center [852, 117] width 86 height 9
click at [811, 337] on span "Apply" at bounding box center [816, 338] width 32 height 7
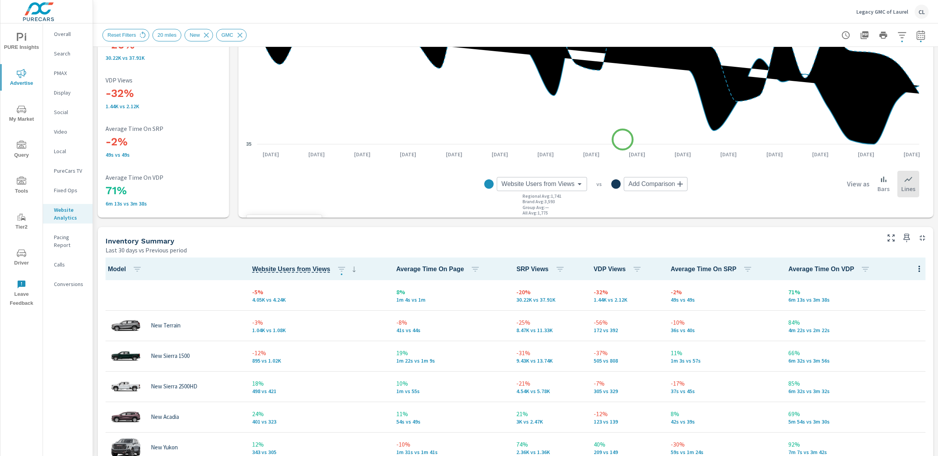
scroll to position [245, 0]
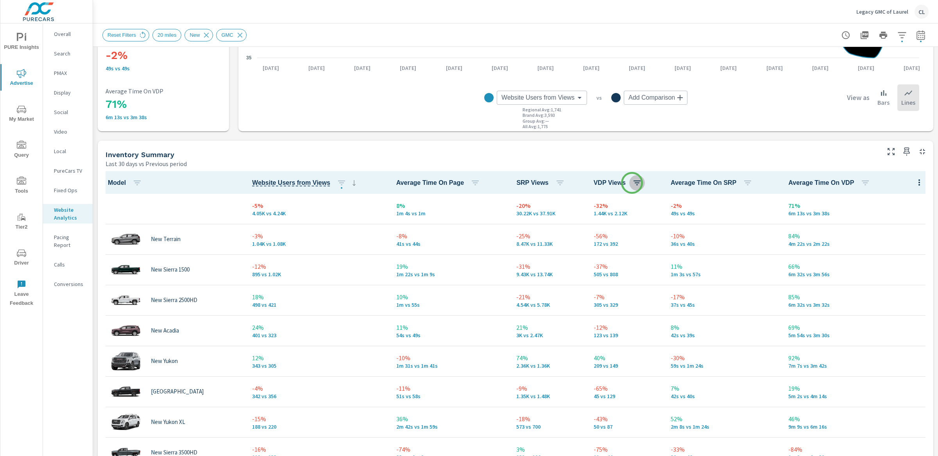
click at [632, 183] on icon "button" at bounding box center [636, 182] width 9 height 9
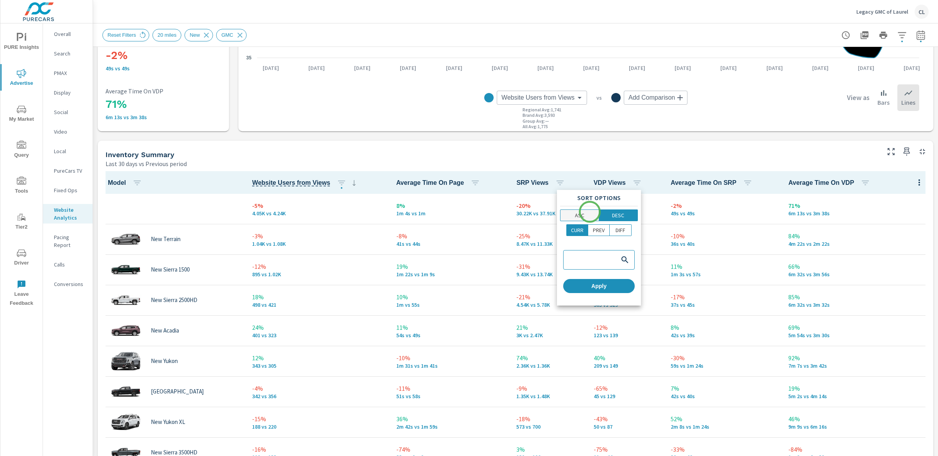
click at [577, 217] on p "ASC" at bounding box center [579, 215] width 9 height 8
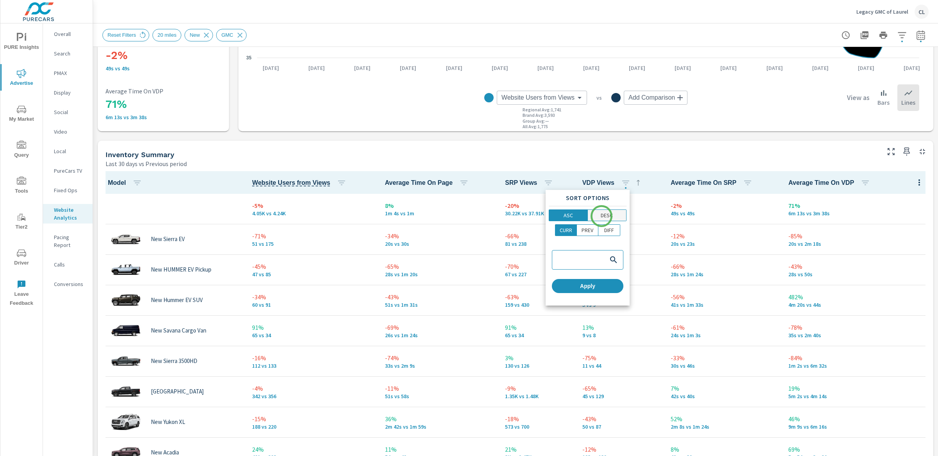
click at [602, 216] on p "DESC" at bounding box center [607, 215] width 12 height 8
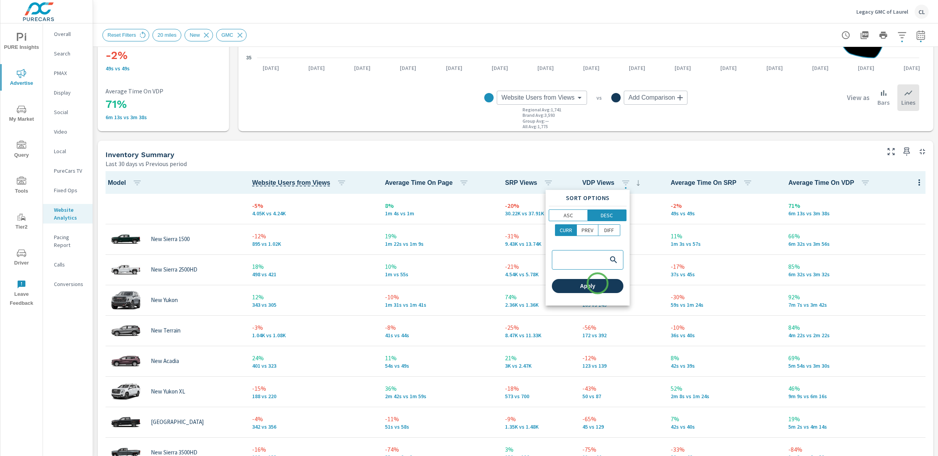
click at [598, 284] on span "Apply" at bounding box center [587, 286] width 65 height 7
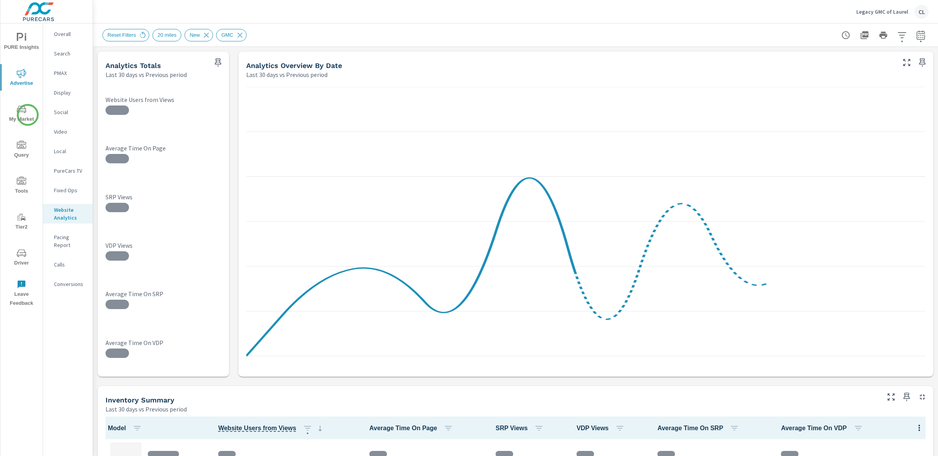
click at [22, 110] on icon "nav menu" at bounding box center [22, 110] width 4 height 0
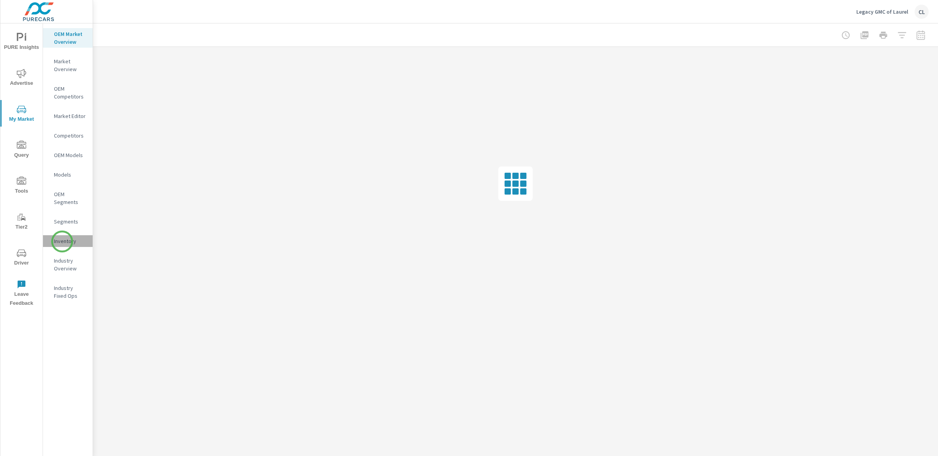
click at [62, 242] on p "Inventory" at bounding box center [70, 241] width 32 height 8
click at [61, 38] on p "OEM Market Overview" at bounding box center [70, 38] width 32 height 16
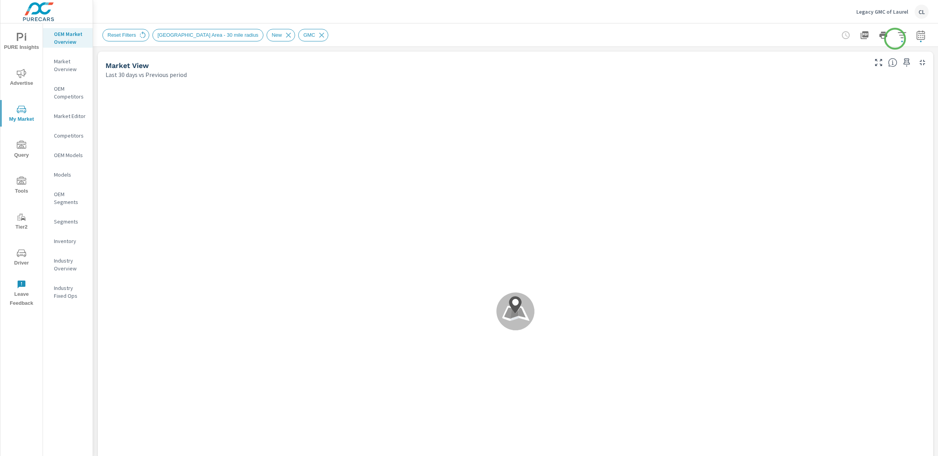
click at [898, 37] on icon "button" at bounding box center [902, 35] width 8 height 6
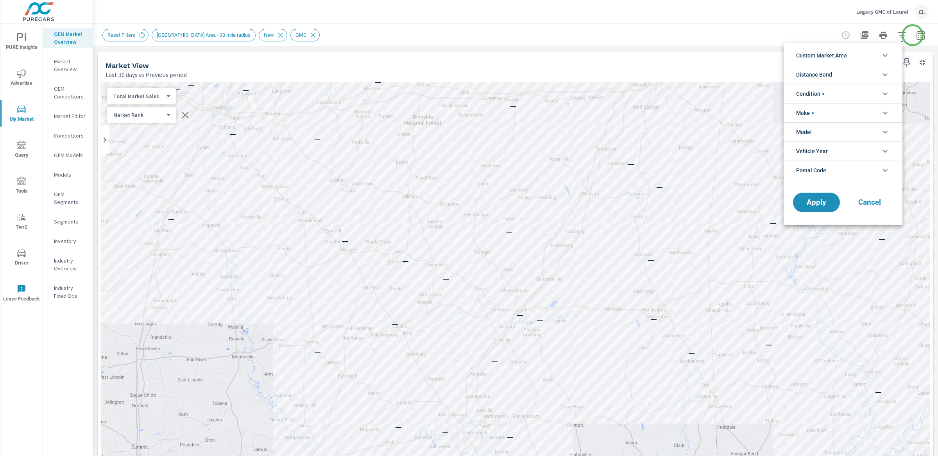
click at [913, 35] on div at bounding box center [469, 228] width 938 height 456
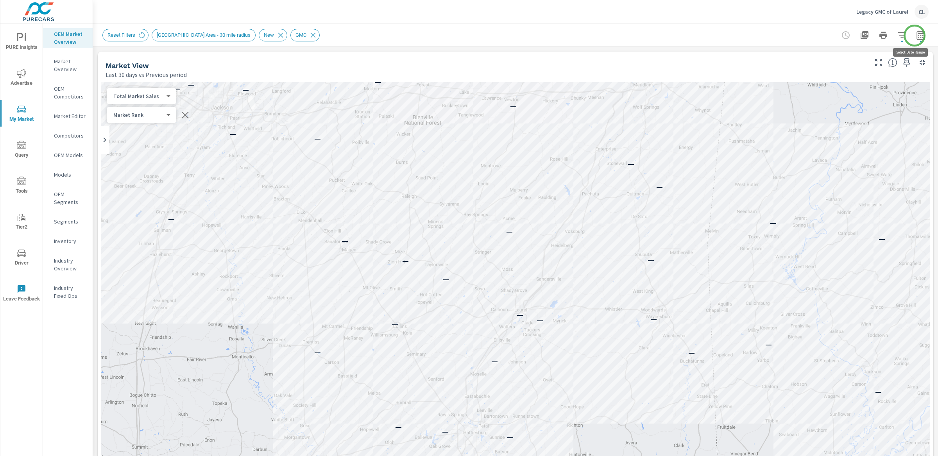
click at [916, 36] on icon "button" at bounding box center [920, 34] width 9 height 9
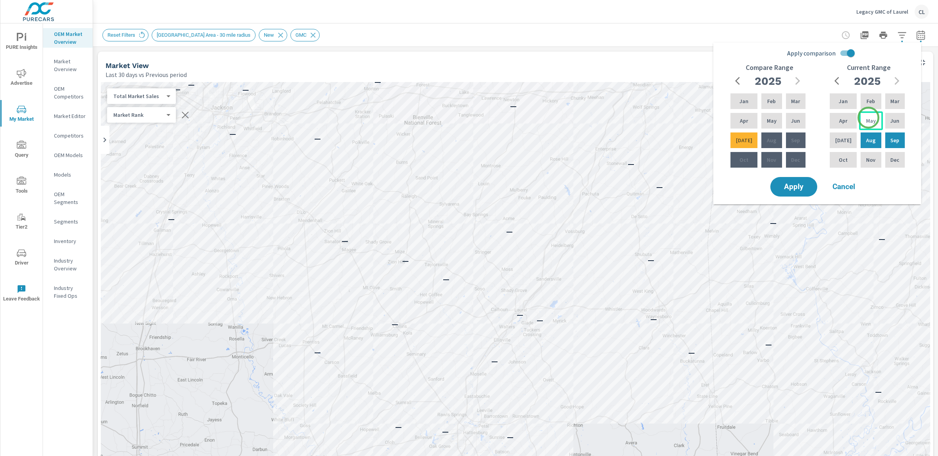
click at [868, 119] on p "May" at bounding box center [871, 121] width 10 height 8
click at [847, 138] on div "Jul" at bounding box center [843, 140] width 30 height 19
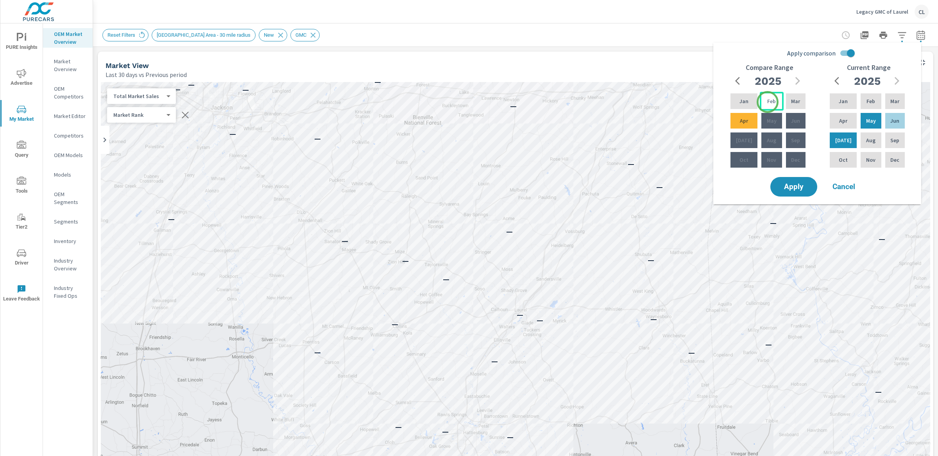
click at [768, 102] on p "Feb" at bounding box center [771, 101] width 9 height 8
click at [739, 125] on div "Apr" at bounding box center [744, 120] width 30 height 19
click at [785, 186] on span "Apply" at bounding box center [794, 186] width 32 height 7
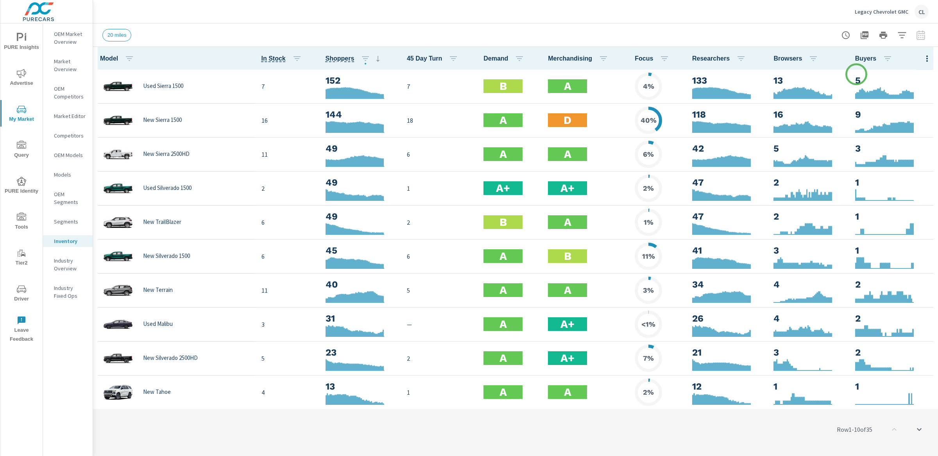
scroll to position [0, 0]
click at [901, 40] on button "button" at bounding box center [902, 35] width 16 height 16
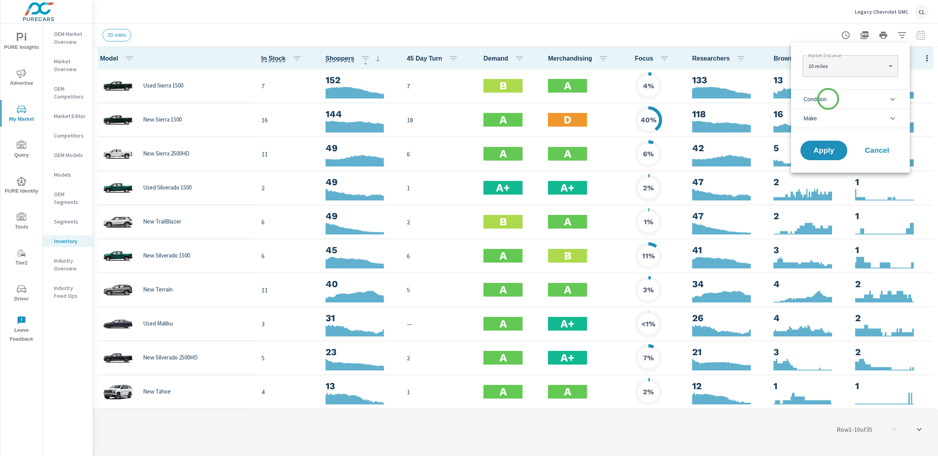
click at [827, 99] on span "Condition" at bounding box center [815, 99] width 23 height 19
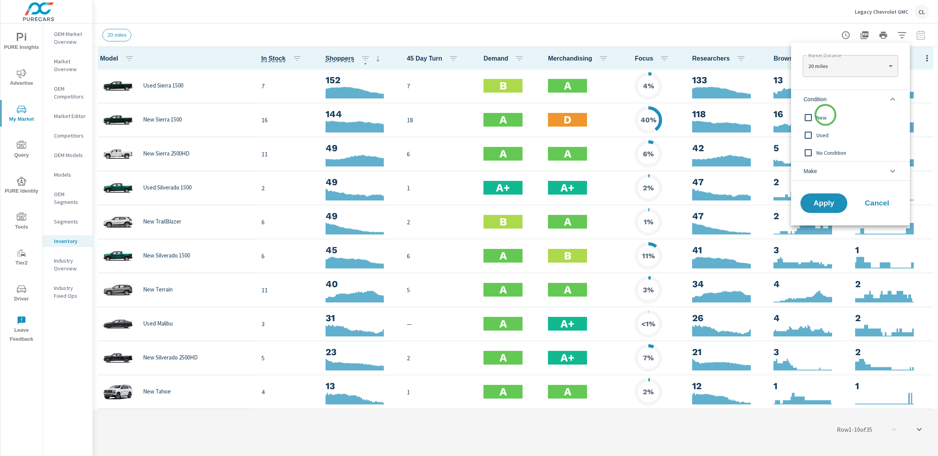
click at [825, 115] on span "New" at bounding box center [859, 117] width 86 height 9
click at [823, 172] on li "Make" at bounding box center [850, 171] width 119 height 20
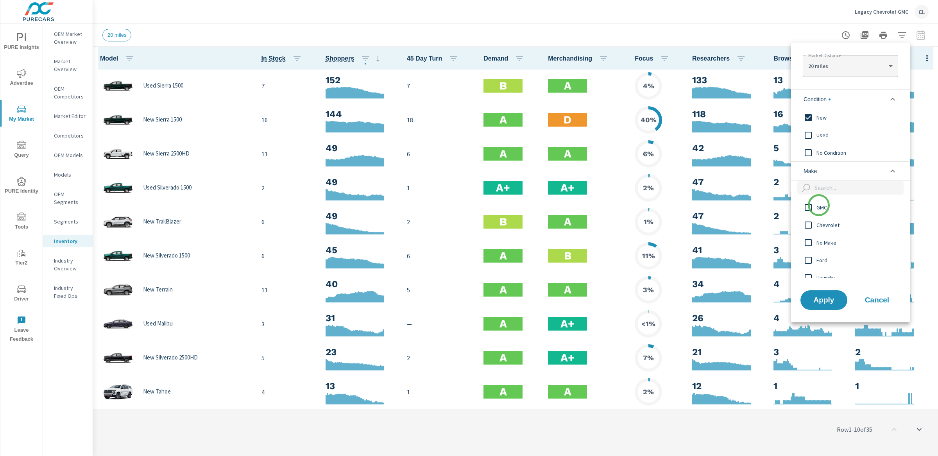
click at [819, 205] on span "GMC" at bounding box center [859, 207] width 86 height 9
click at [820, 226] on span "Chevrolet" at bounding box center [859, 224] width 86 height 9
click at [823, 301] on span "Apply" at bounding box center [824, 299] width 32 height 7
